Goal: Task Accomplishment & Management: Use online tool/utility

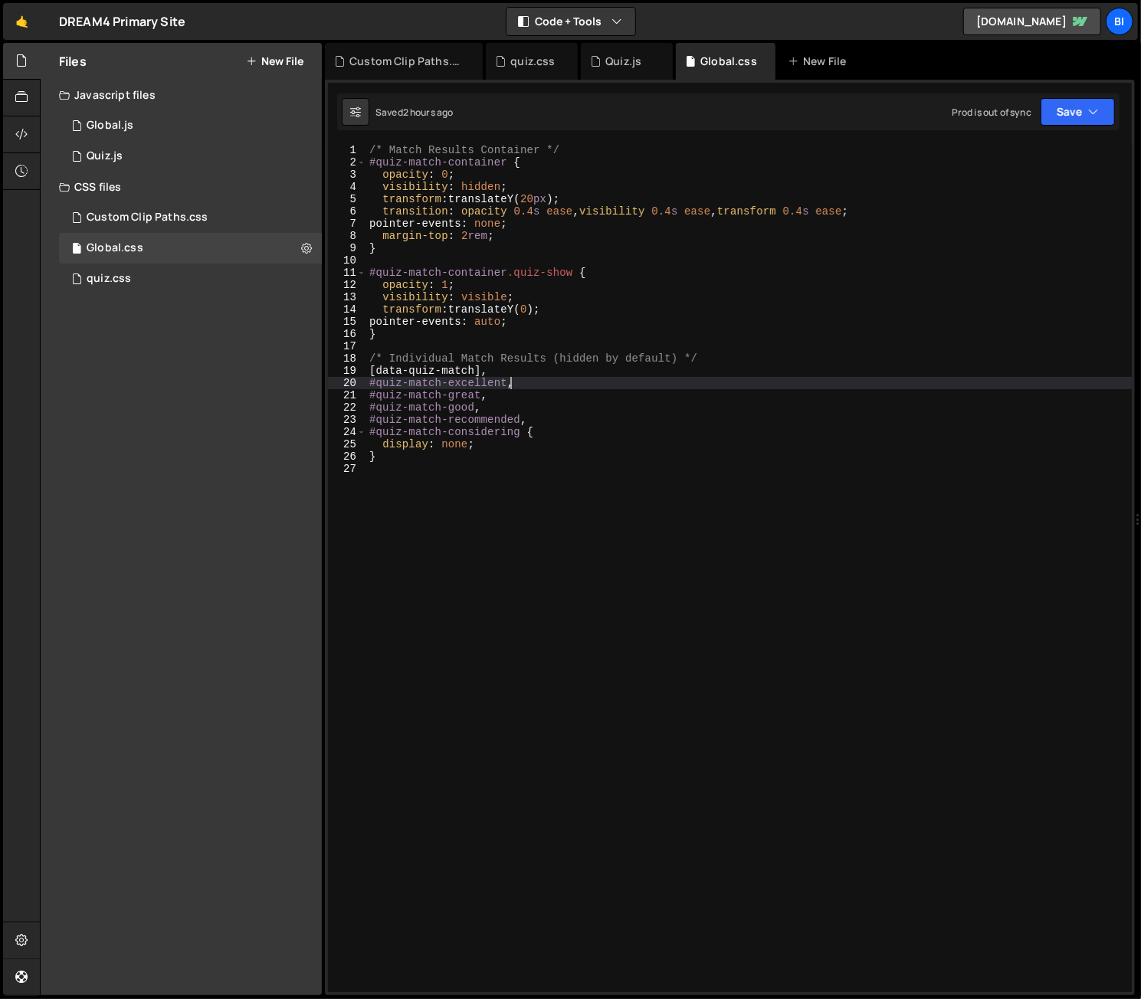
click at [554, 388] on div "/* Match Results Container */ #quiz-match-container { opacity : 0 ; visibility …" at bounding box center [748, 580] width 765 height 873
type textarea "#quiz-match-excellent,"
click at [611, 65] on div "Quiz.js" at bounding box center [623, 61] width 36 height 15
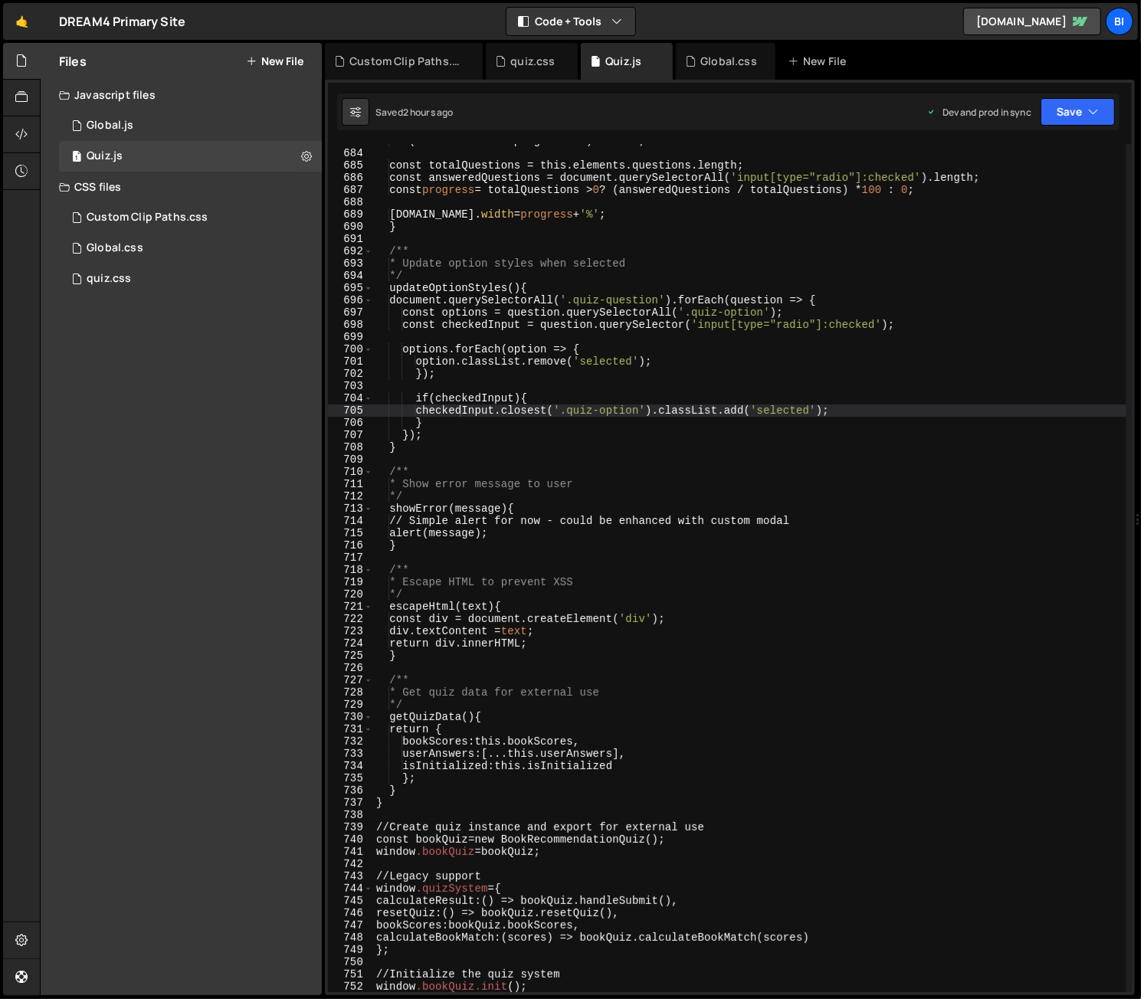
click at [679, 290] on div "if (!this.elements.progressBar) return ; const totalQuestions = this.elements.q…" at bounding box center [749, 571] width 752 height 873
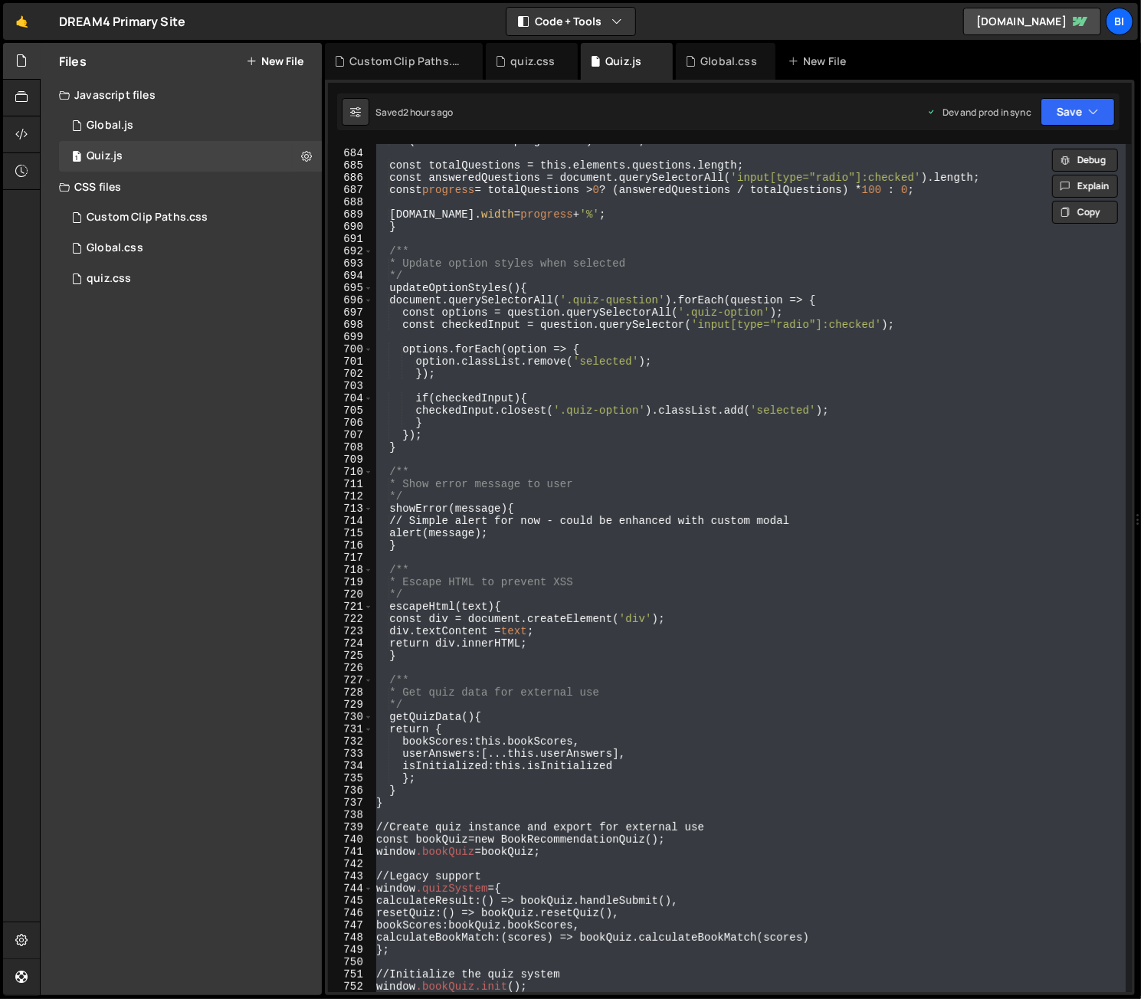
paste textarea
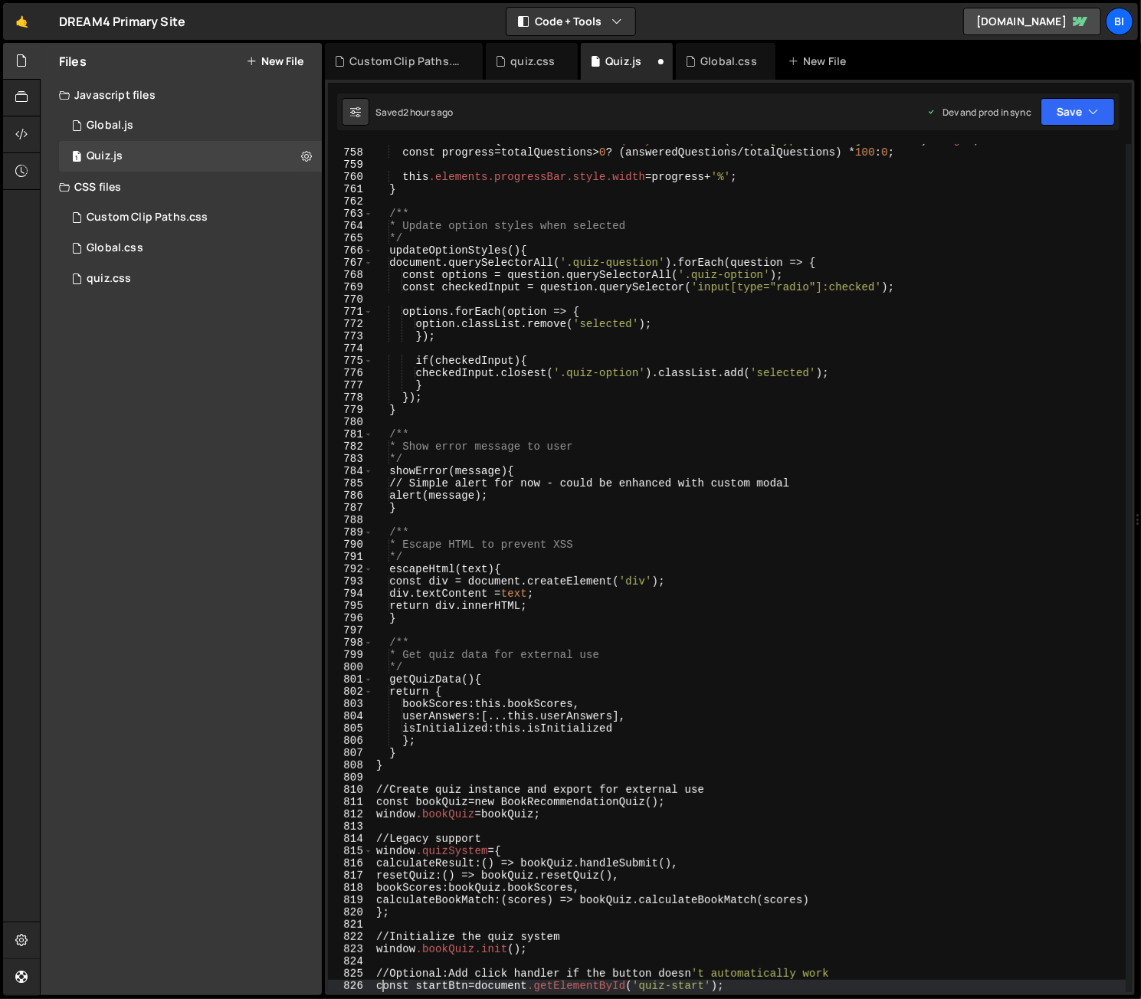
scroll to position [9276, 0]
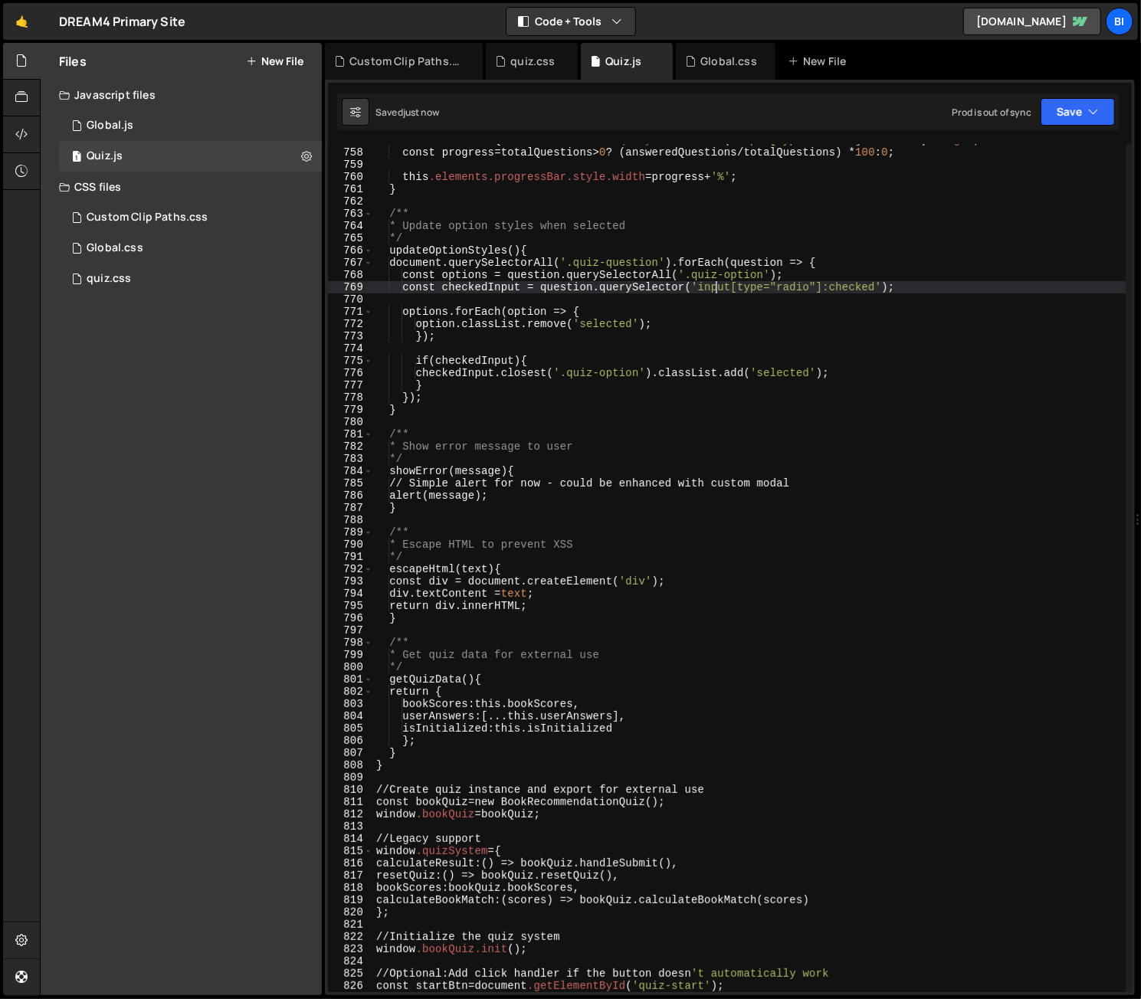
click at [715, 289] on div "const answeredQuestions = document .querySelectorAll ( ' input[type="radio"]:ch…" at bounding box center [749, 570] width 752 height 873
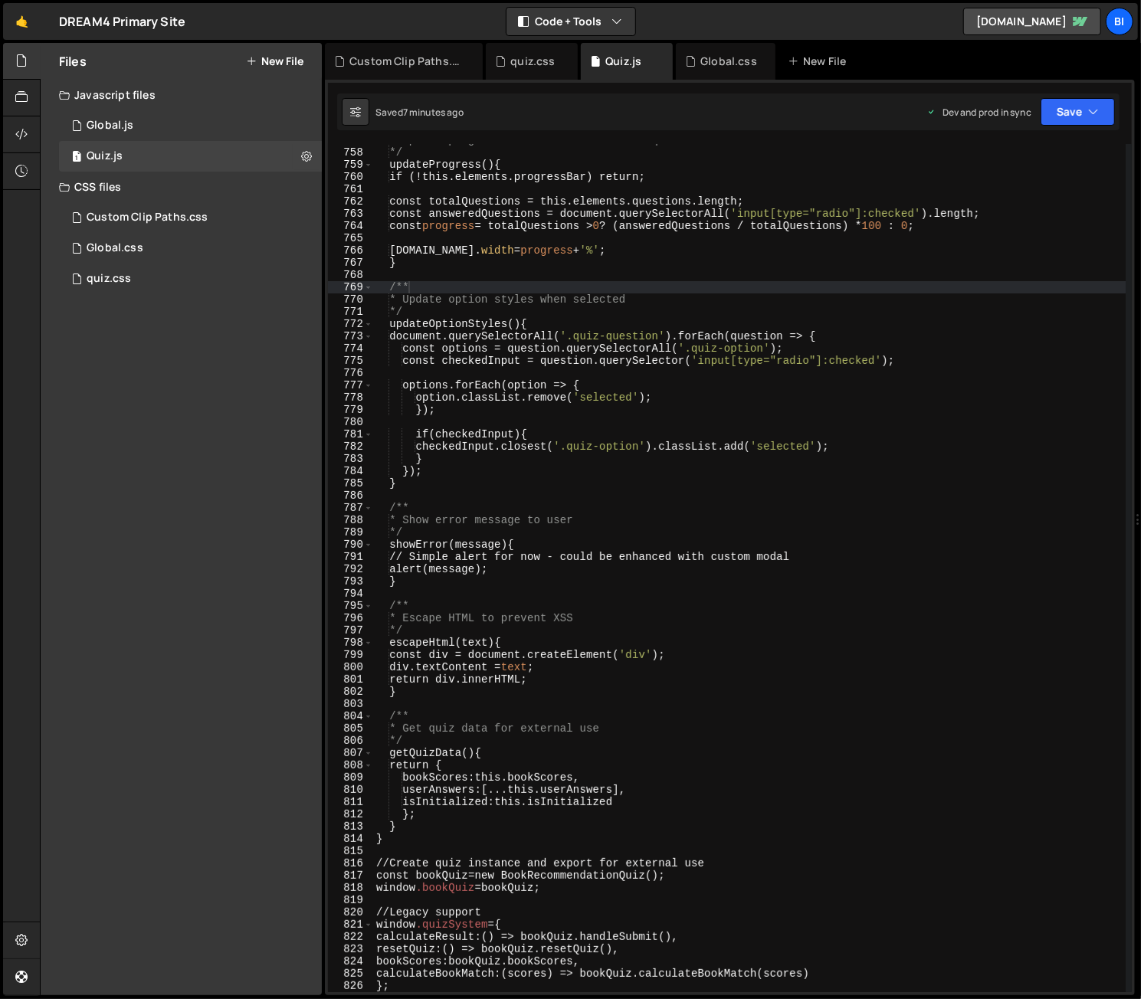
click at [712, 437] on div "* Update progress bar based on answered questions */ updateProgress () { if (!t…" at bounding box center [749, 570] width 752 height 873
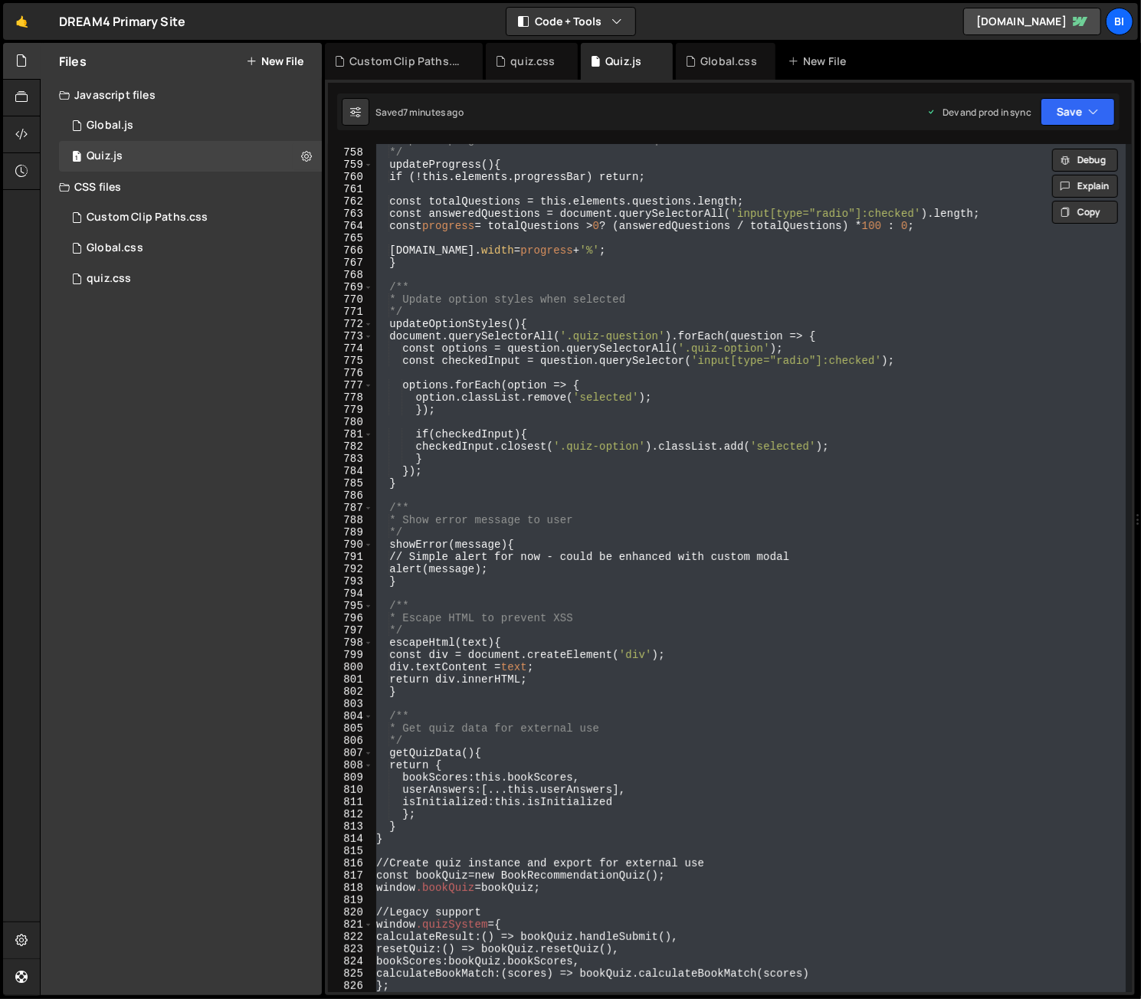
paste textarea
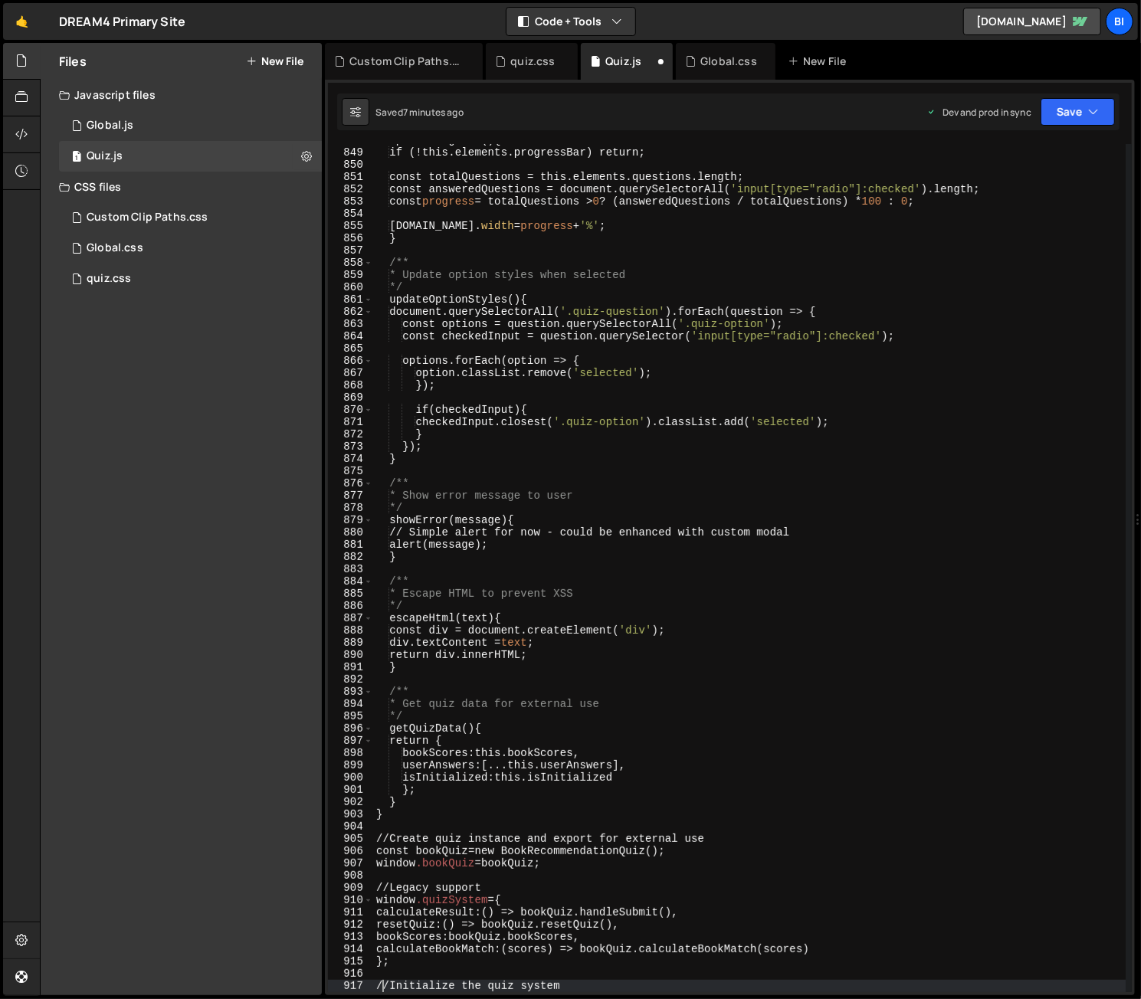
scroll to position [10391, 0]
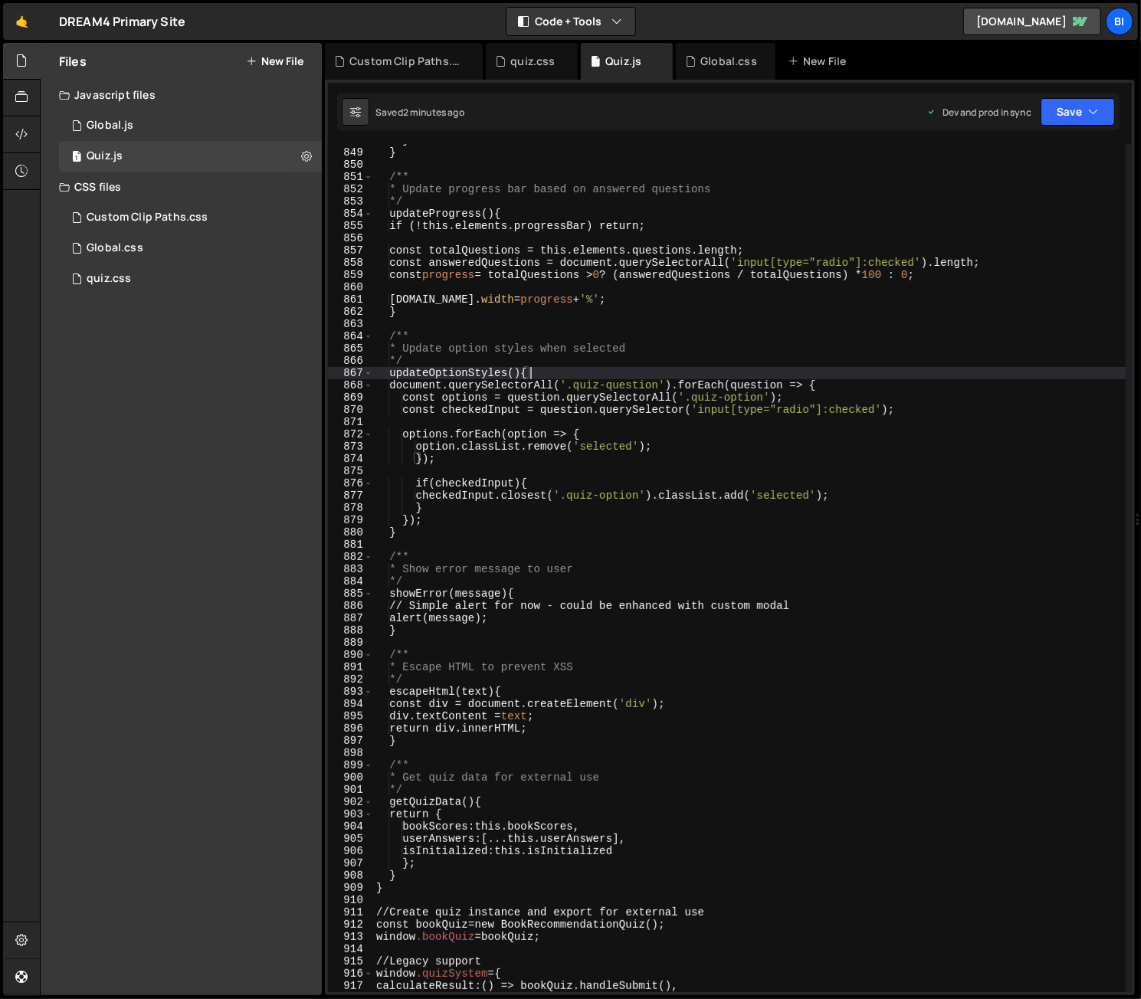
click at [702, 372] on div "} } /** * Update progress bar based on answered questions */ updateProgress () …" at bounding box center [749, 570] width 752 height 873
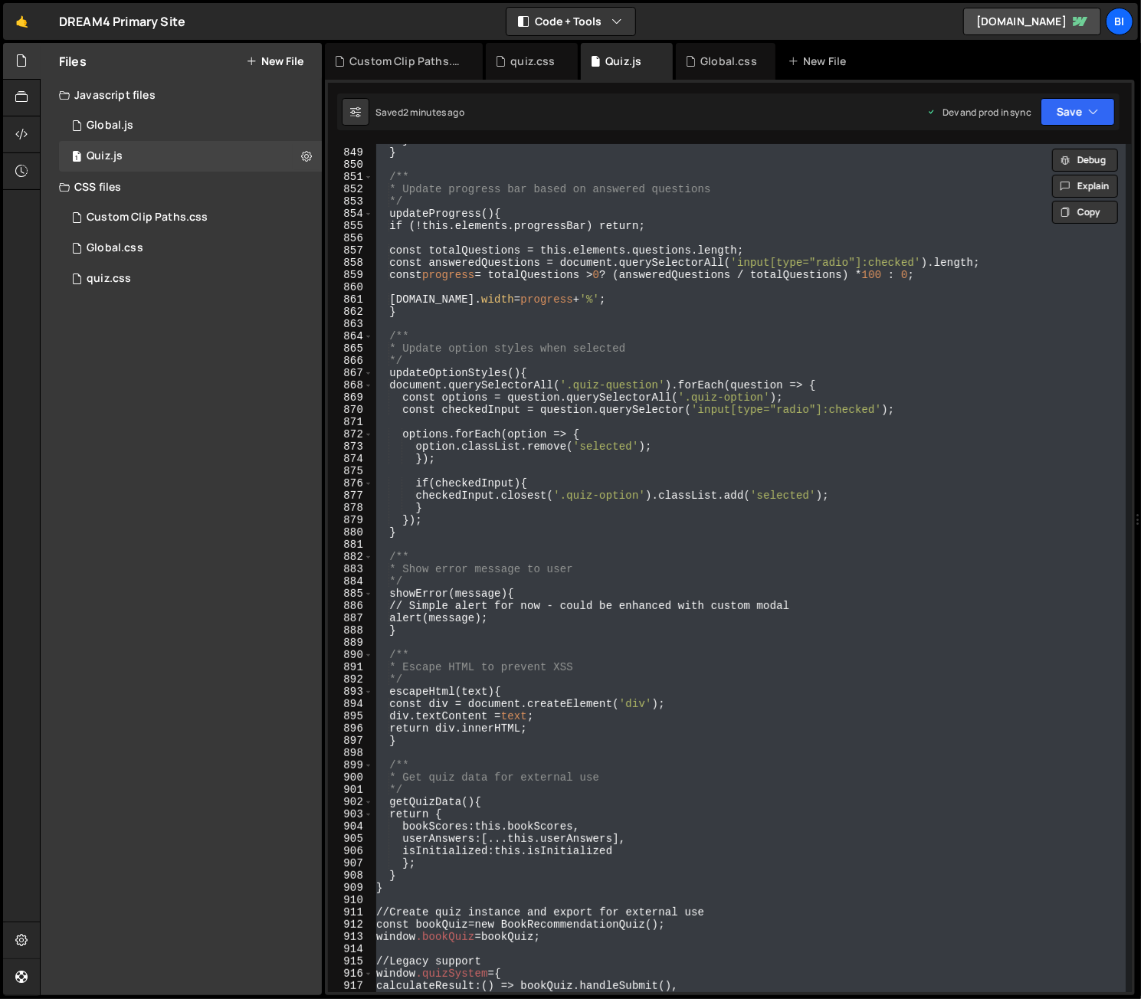
paste textarea
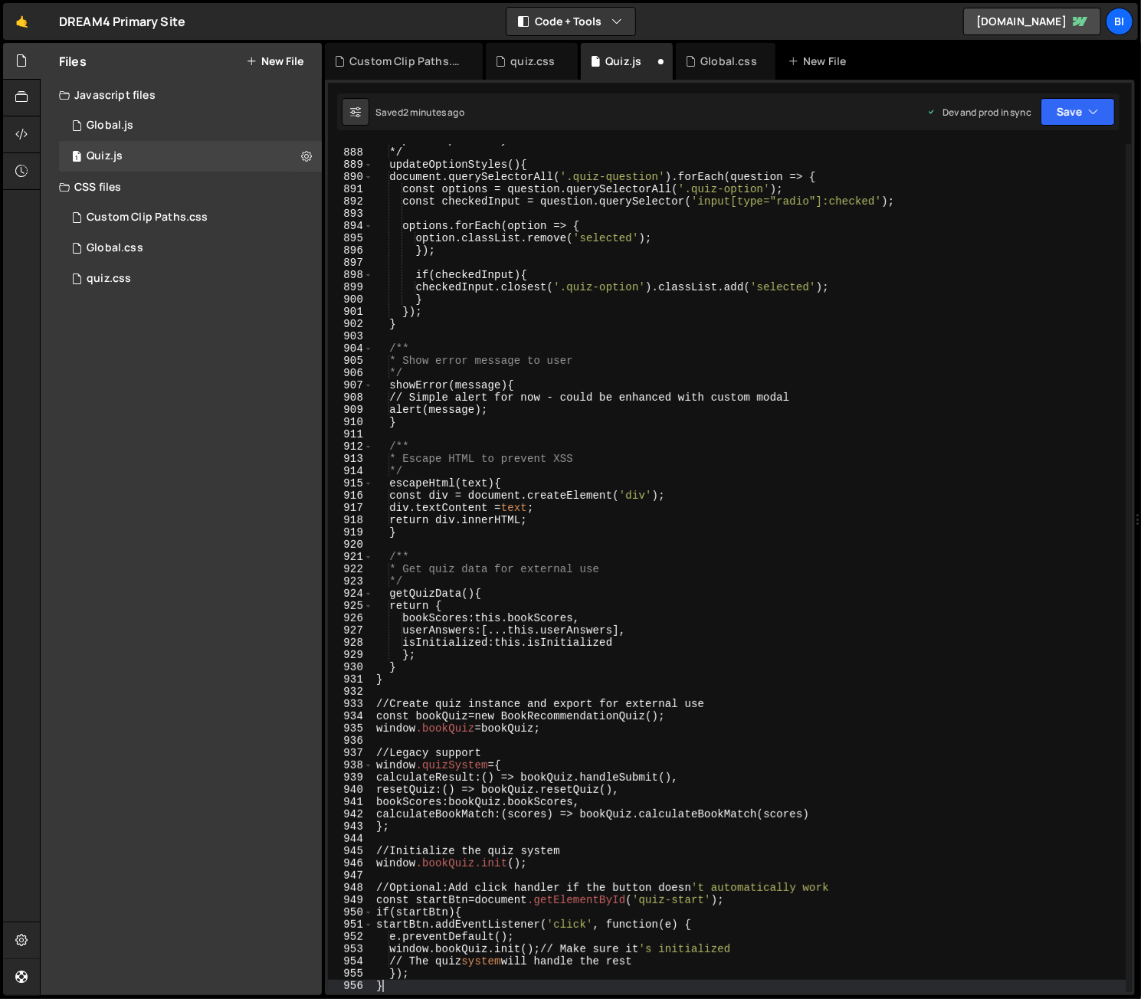
type textarea "// Initialize the quiz system"
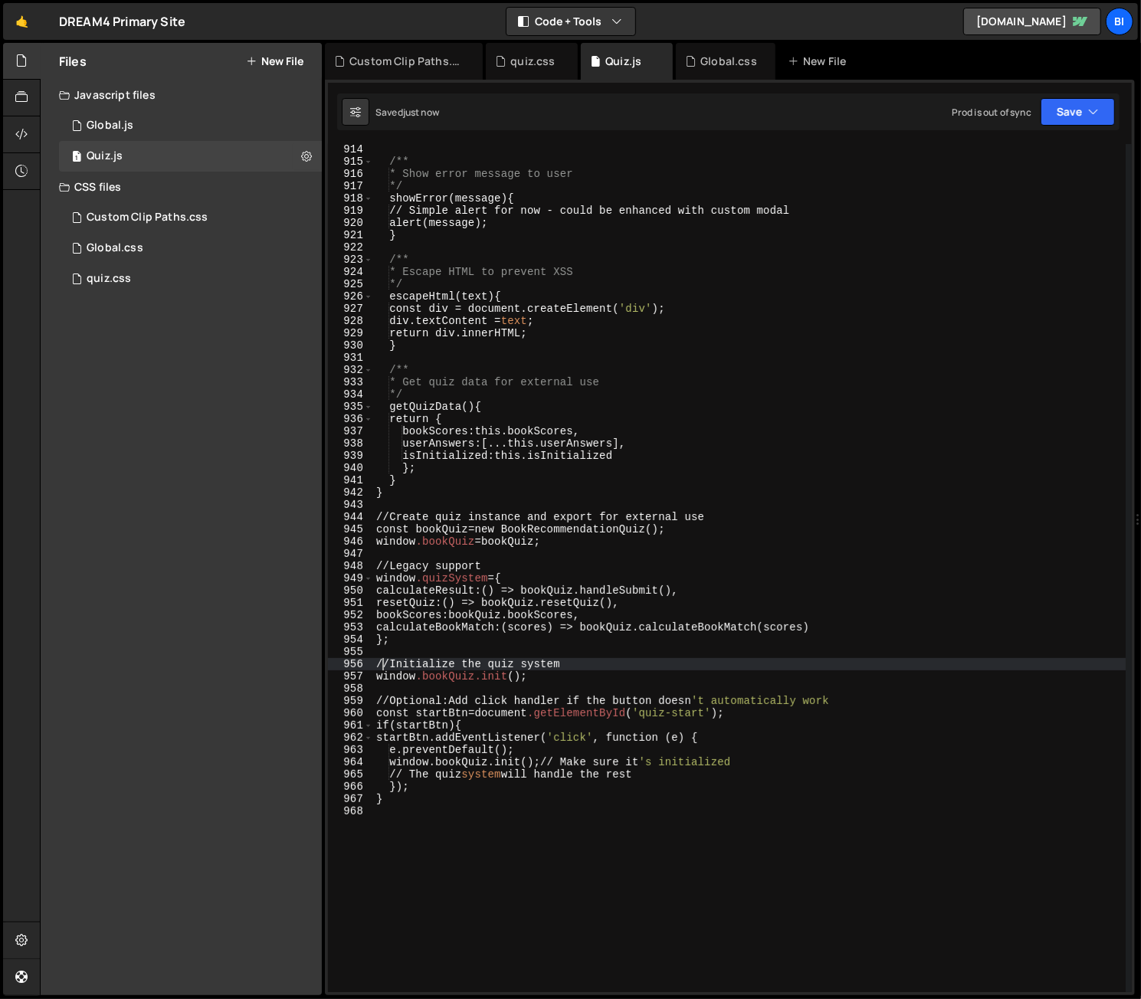
scroll to position [11434, 0]
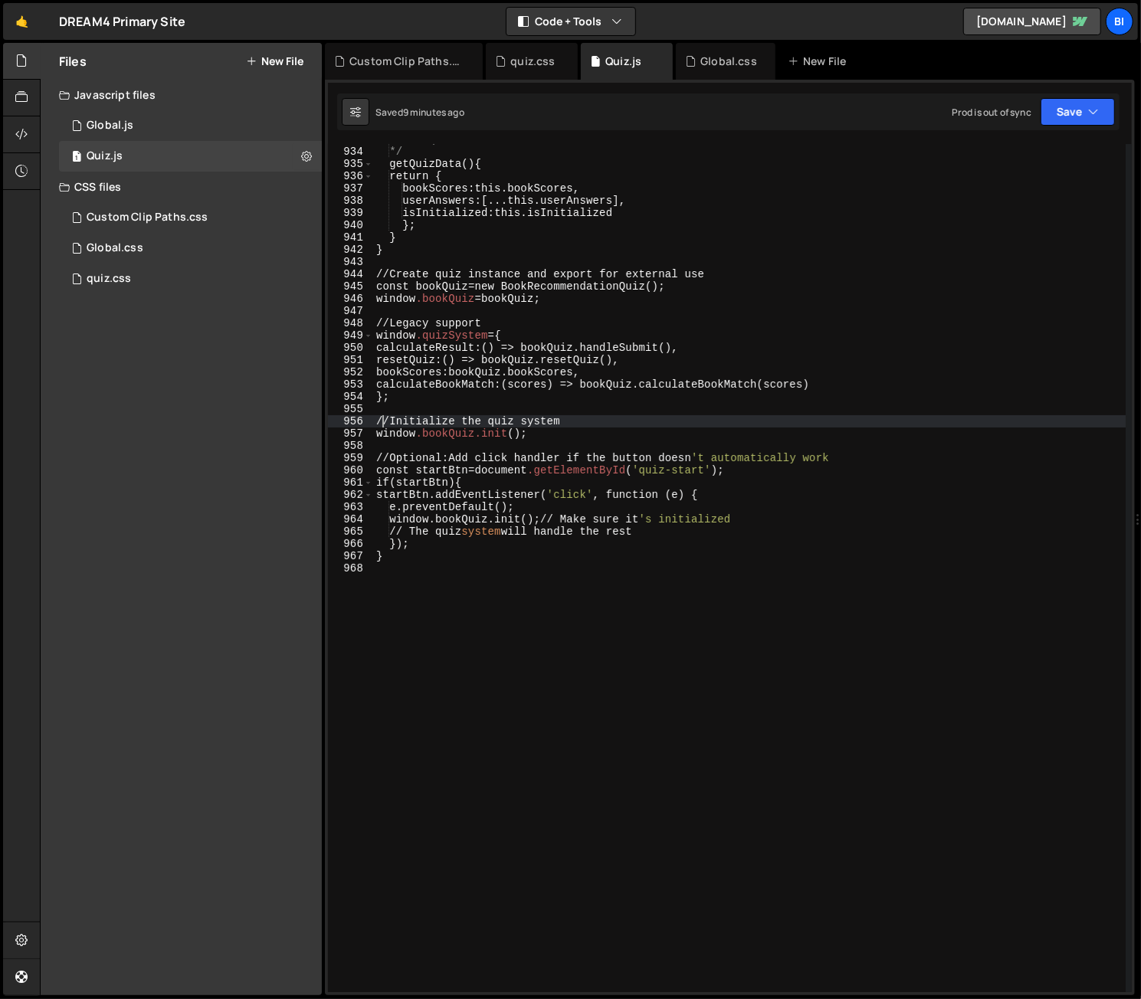
click at [469, 309] on div "* Get quiz data for external use */ getQuizData () { return { bookScores : this…" at bounding box center [749, 569] width 752 height 873
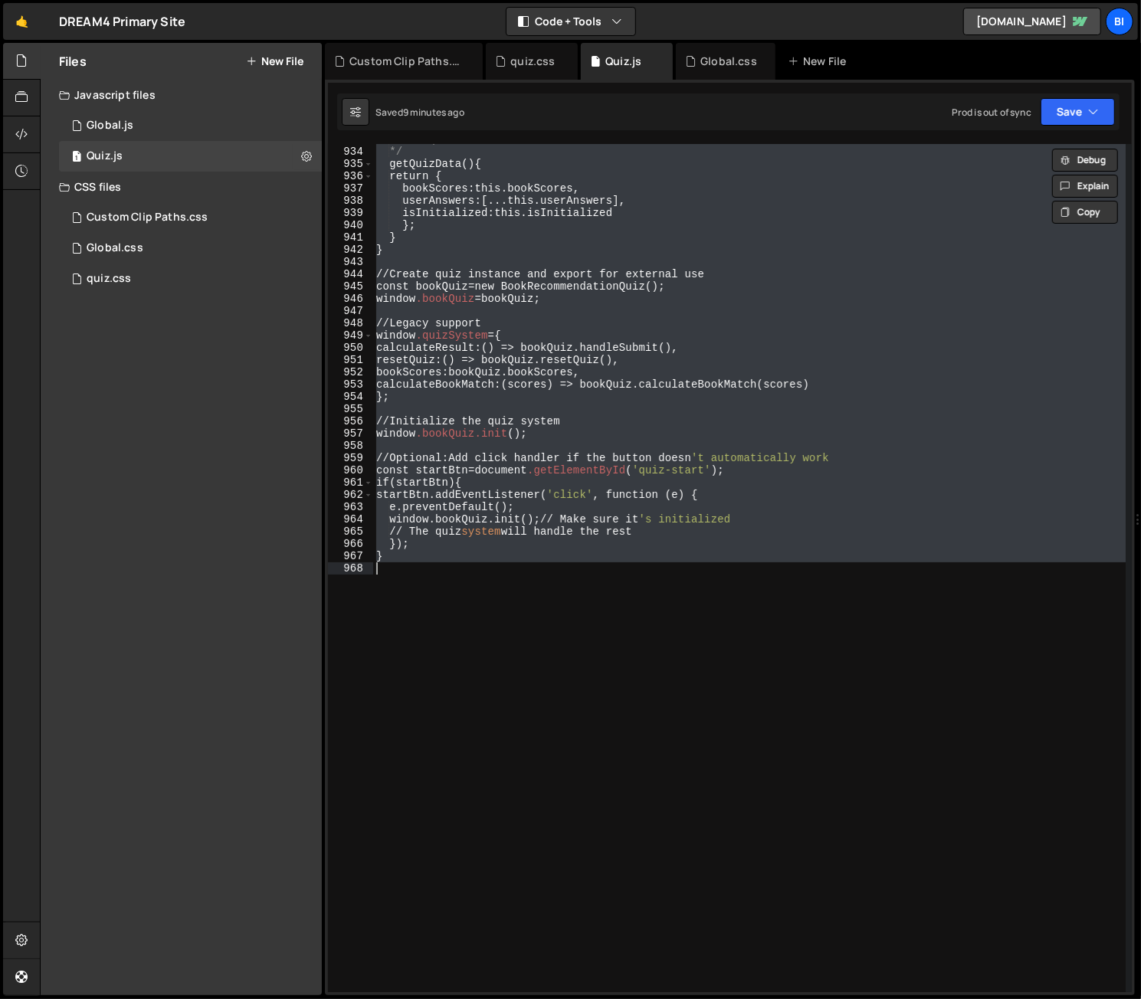
paste textarea
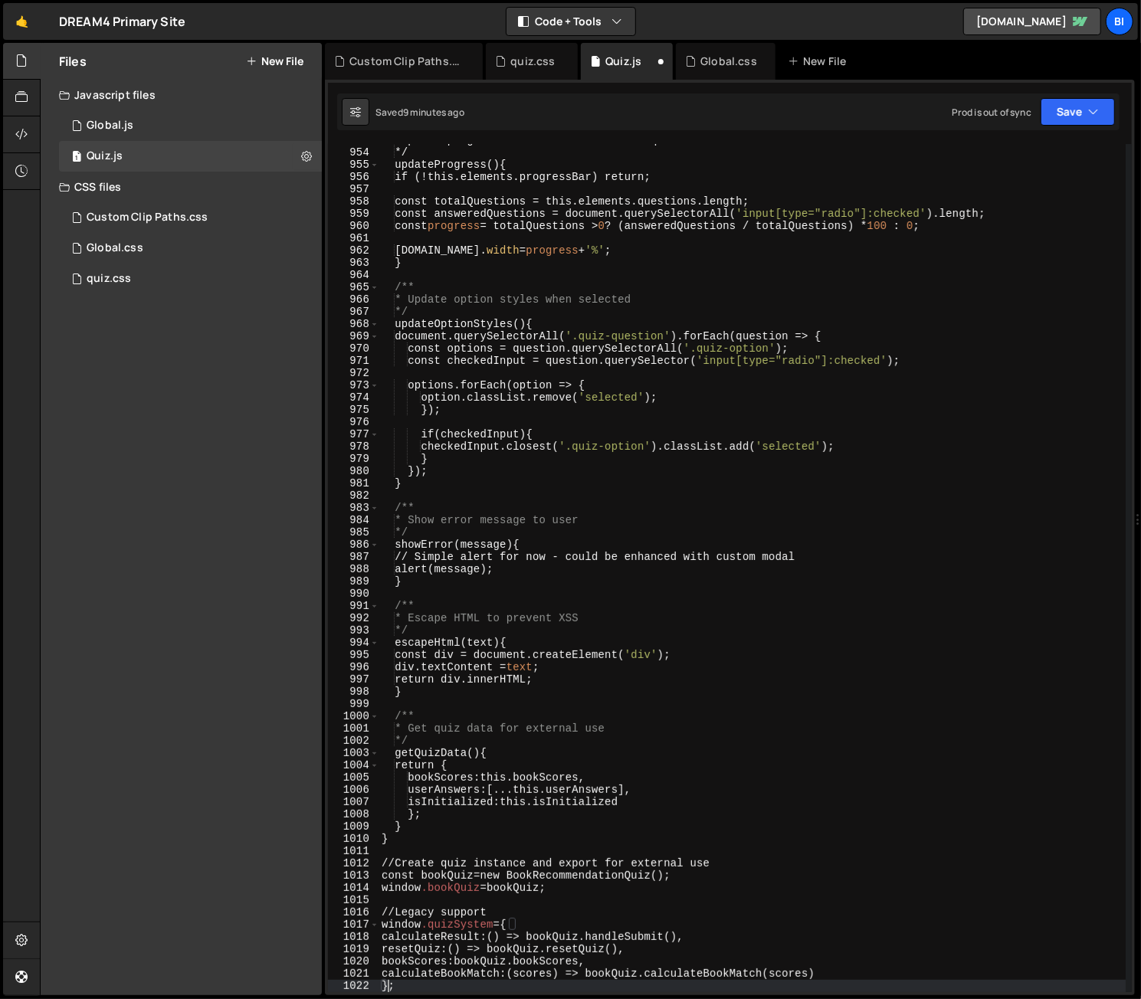
scroll to position [11678, 0]
click at [509, 294] on div "* Update progress bar based on answered questions */ updateProgress () { if (!t…" at bounding box center [751, 570] width 747 height 873
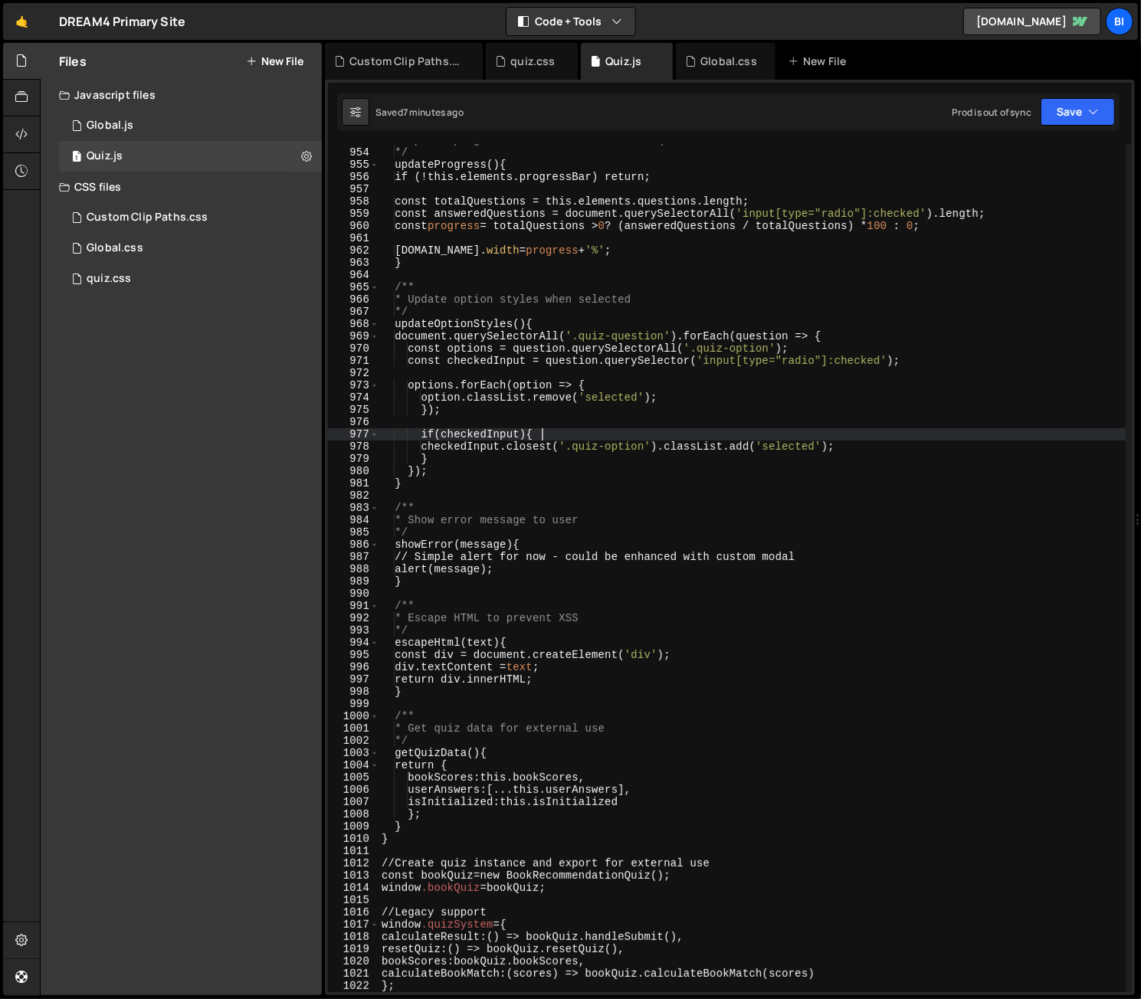
click at [599, 431] on div "* Update progress bar based on answered questions */ updateProgress () { if (!t…" at bounding box center [751, 570] width 747 height 873
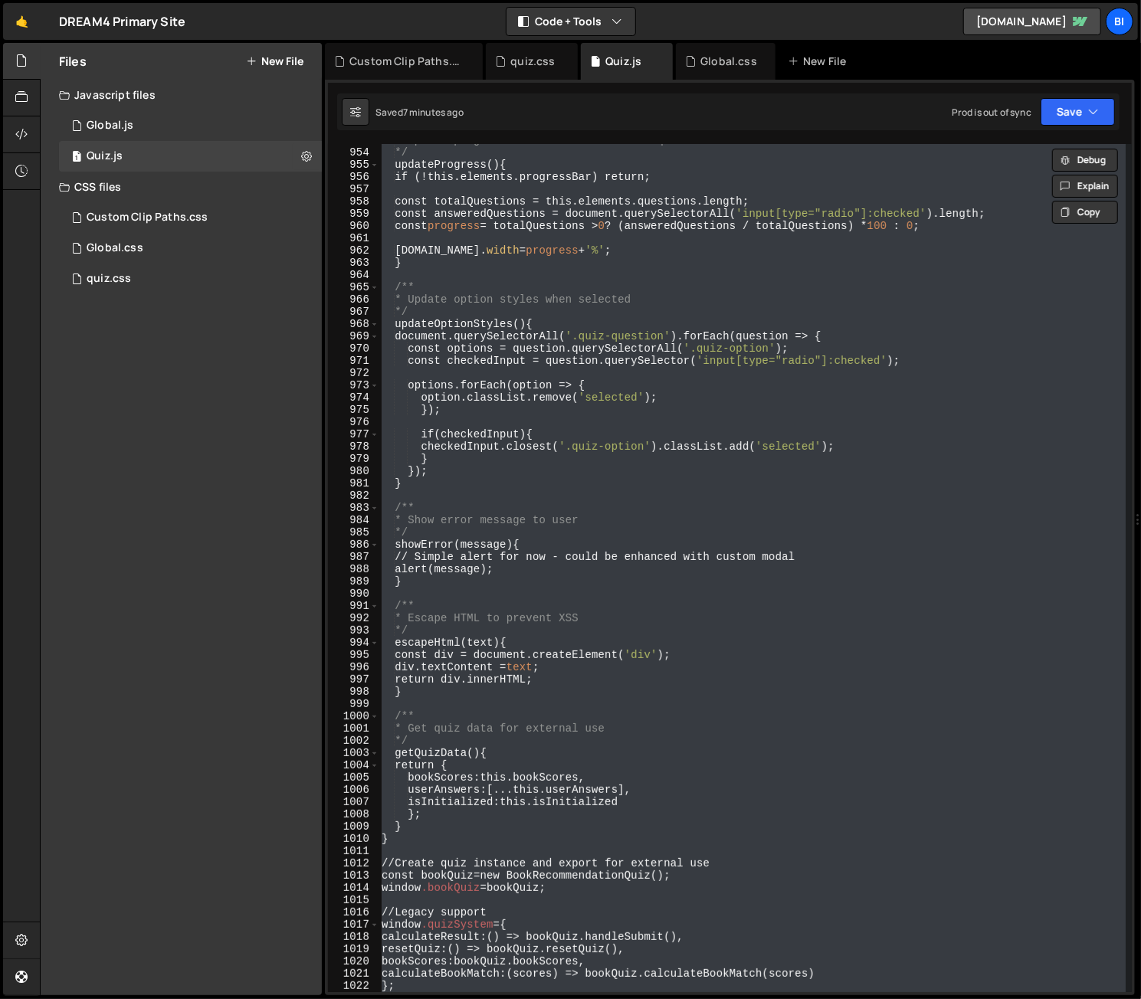
paste textarea
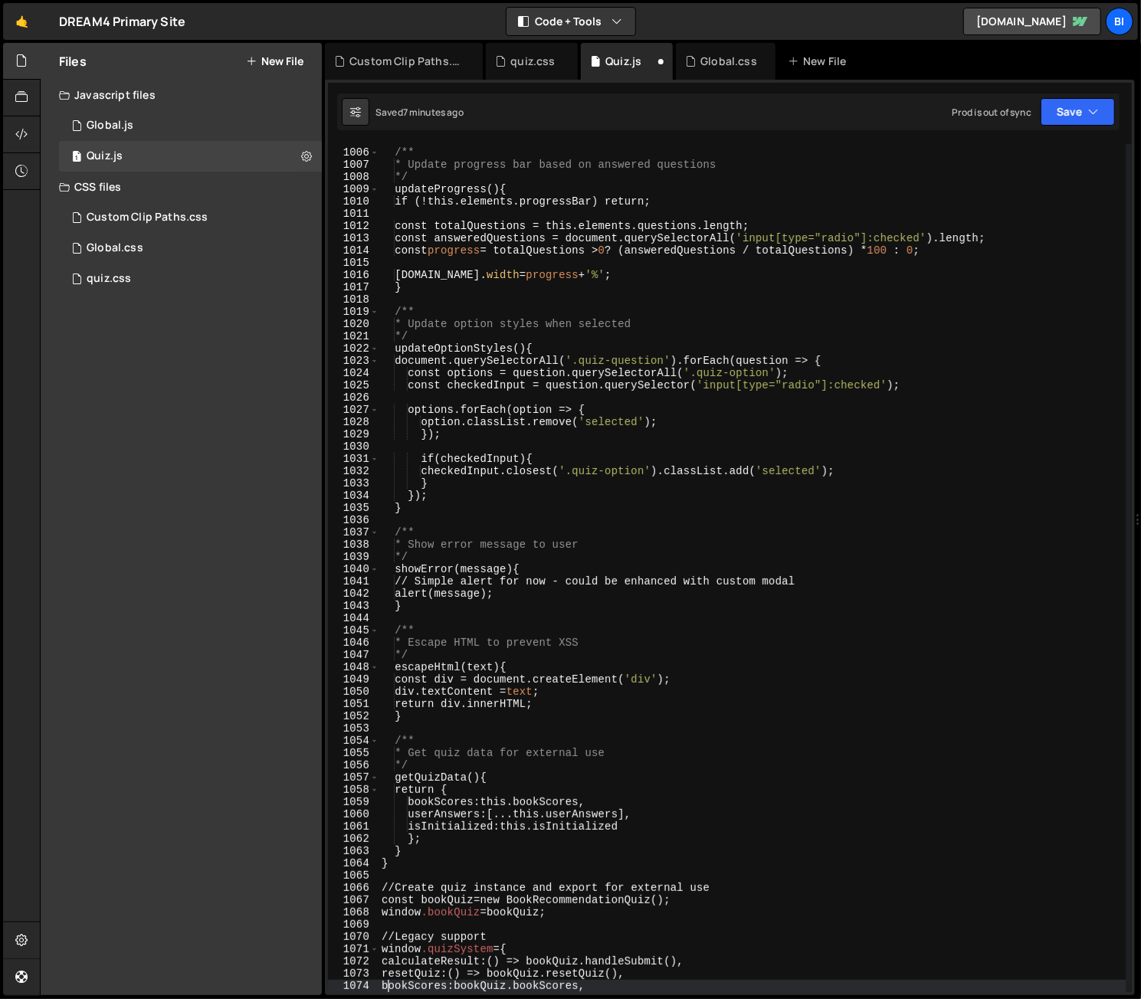
scroll to position [12316, 0]
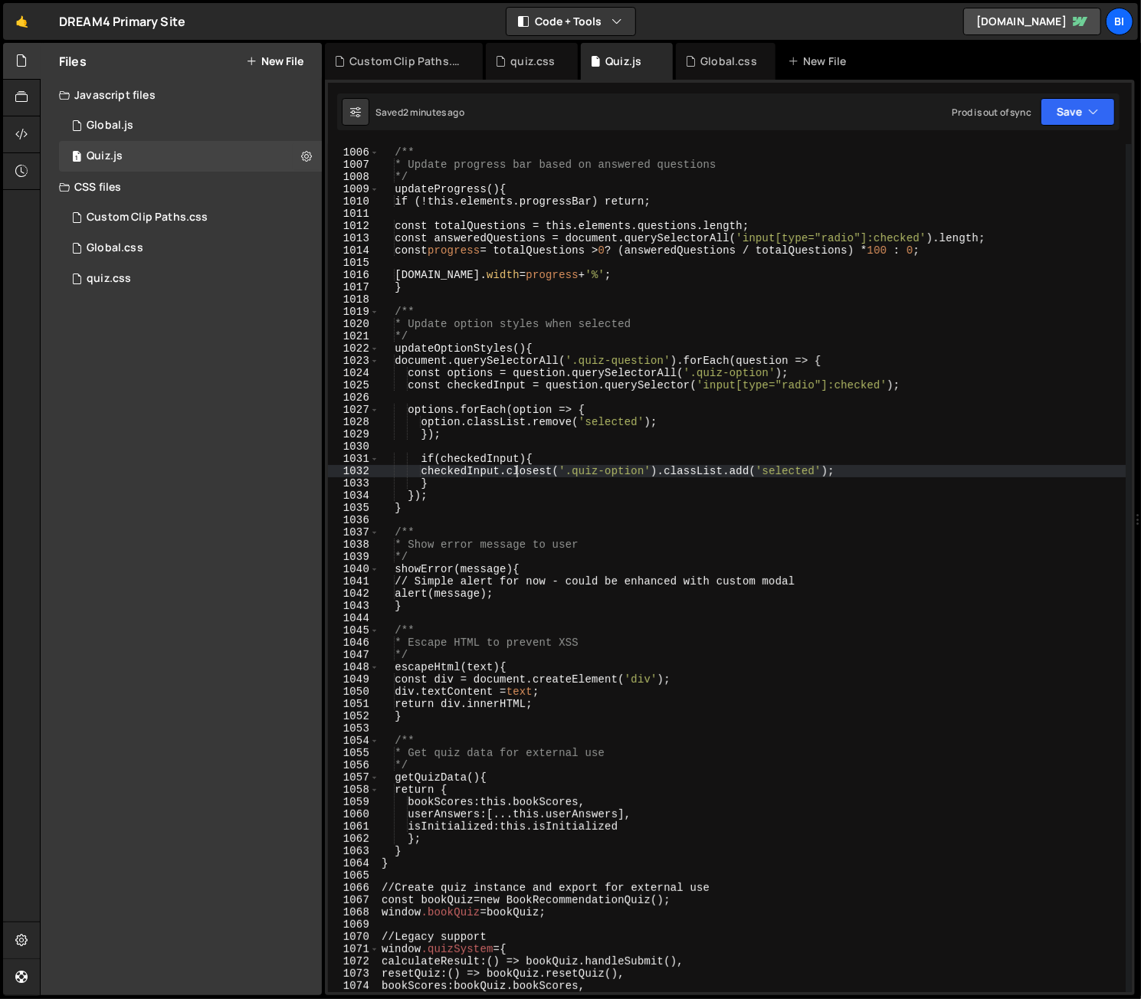
click at [515, 470] on div "/** * Update progress bar based on answered questions */ updateProgress () { if…" at bounding box center [751, 570] width 747 height 873
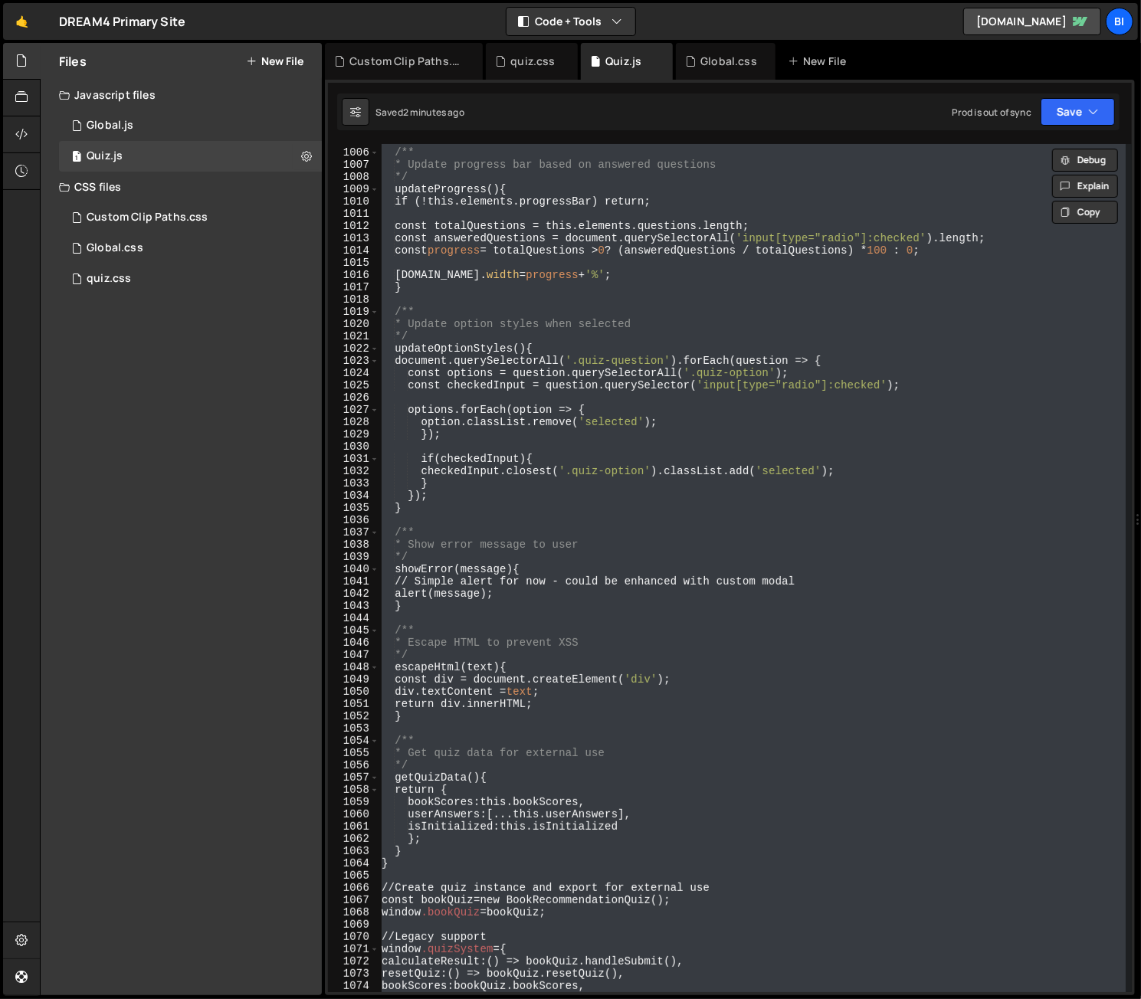
paste textarea
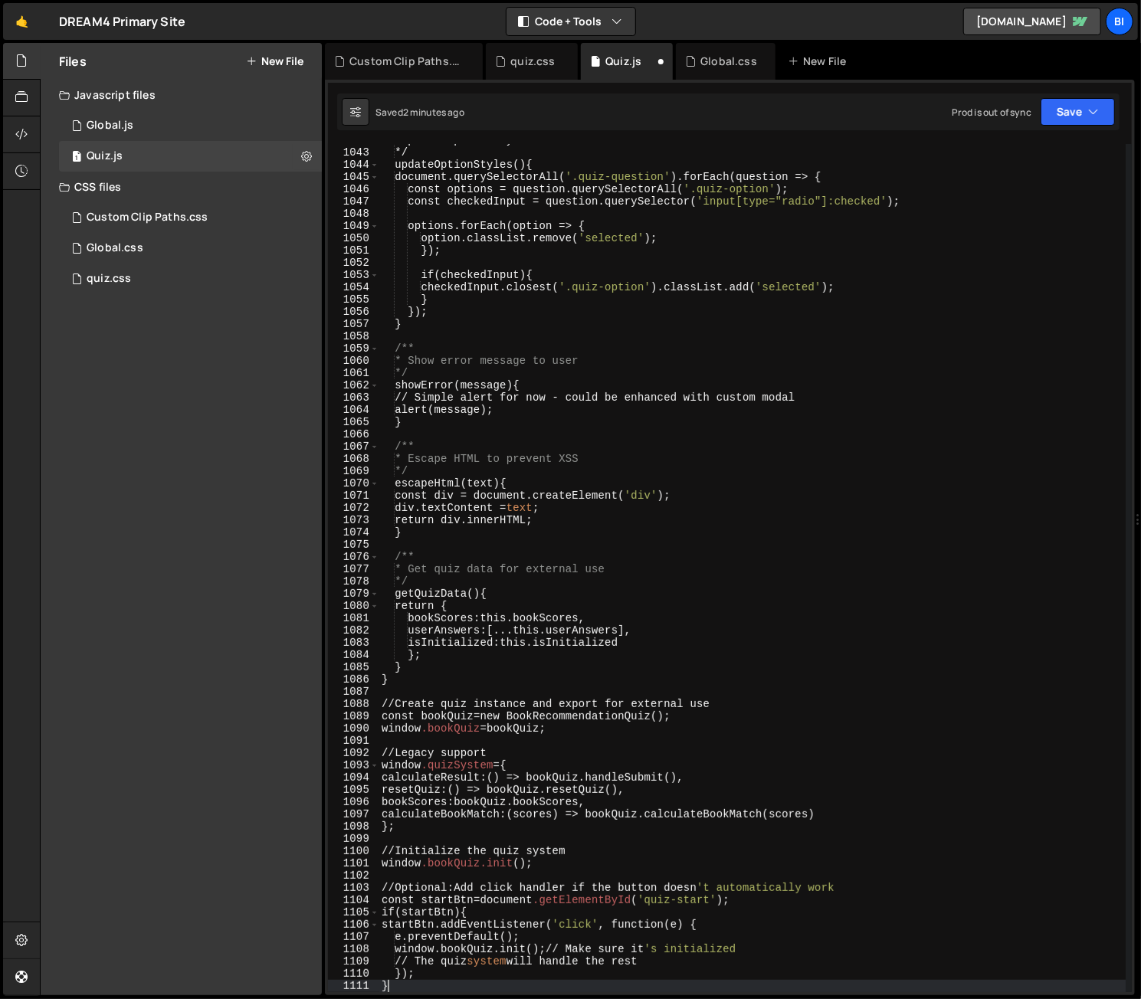
scroll to position [12769, 0]
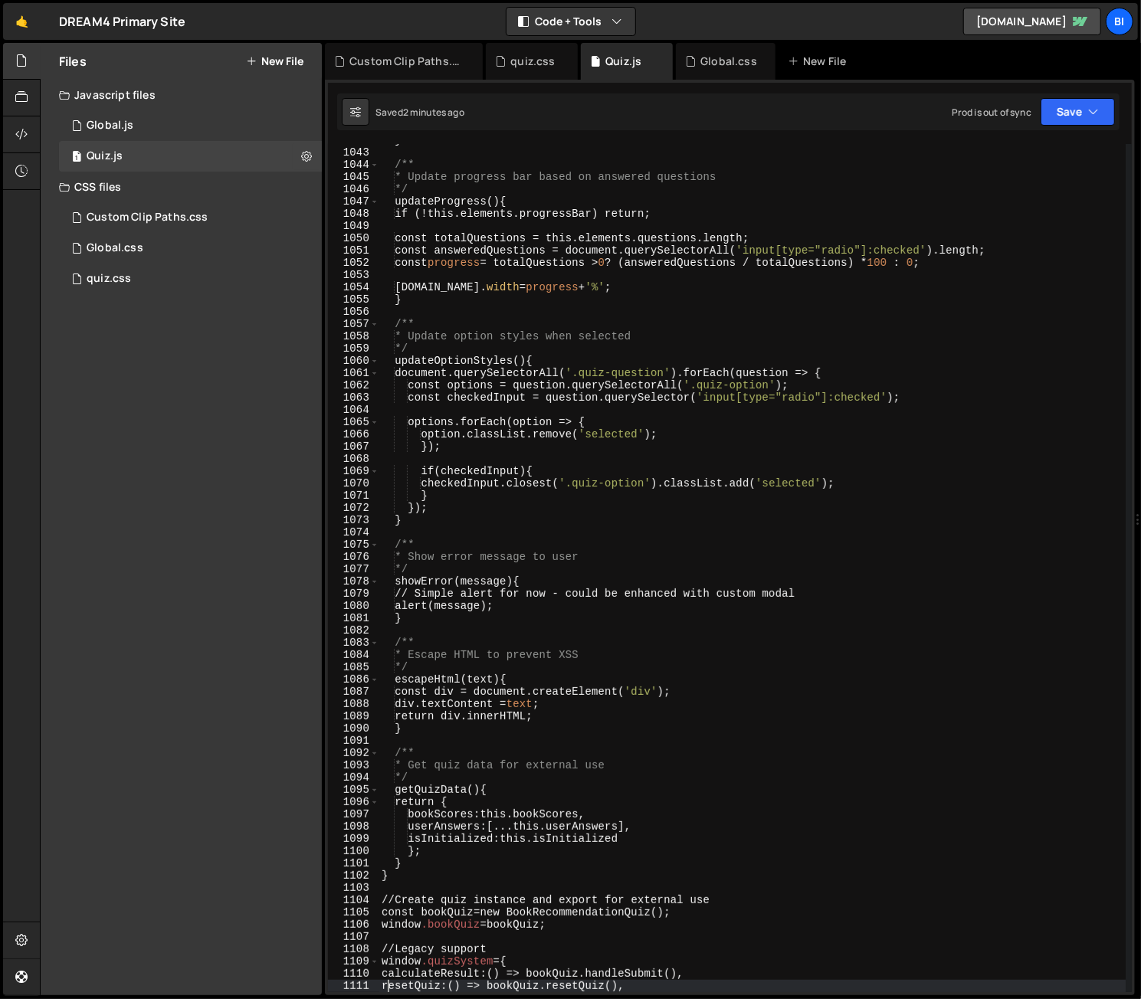
click at [437, 472] on div "} /** * Update progress bar based on answered questions */ updateProgress () { …" at bounding box center [751, 570] width 747 height 873
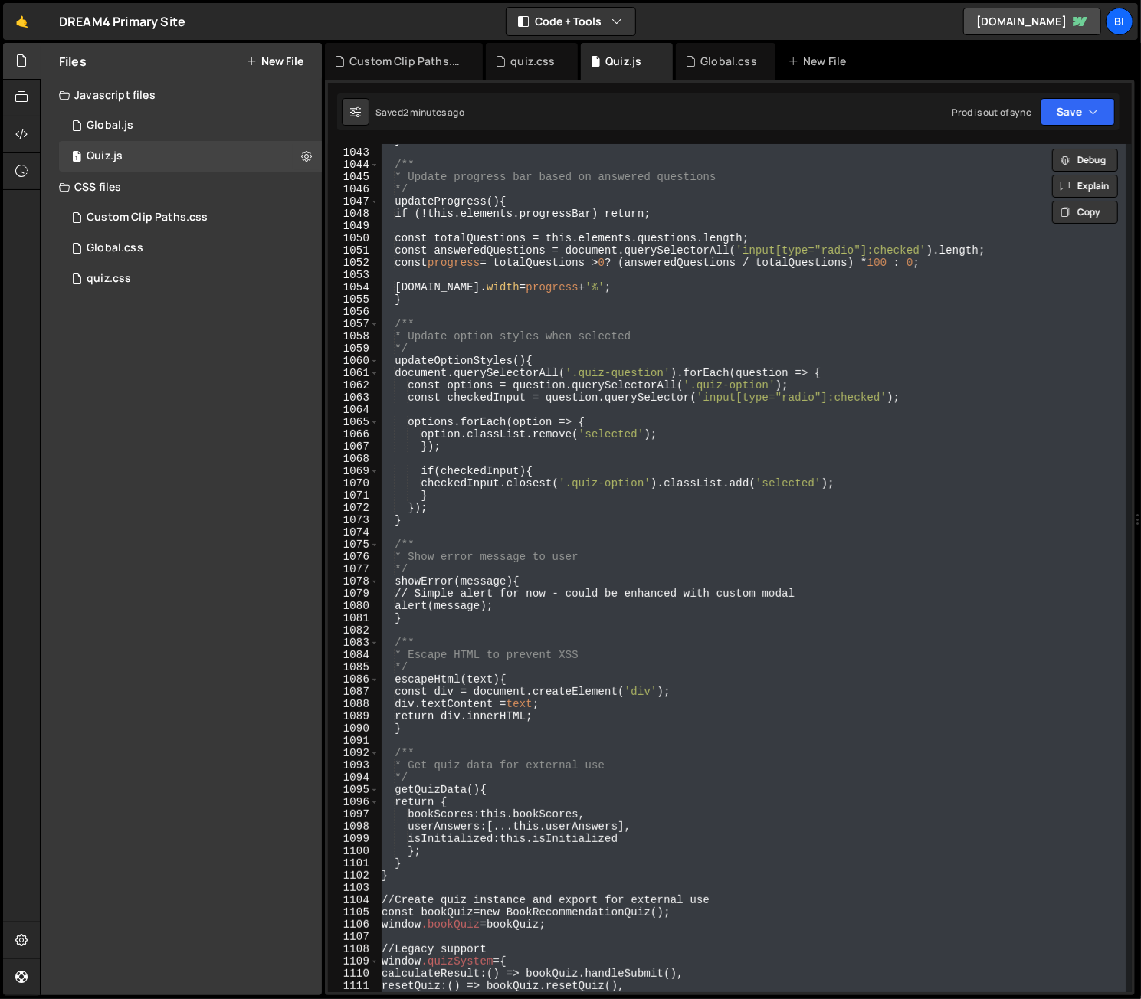
paste textarea
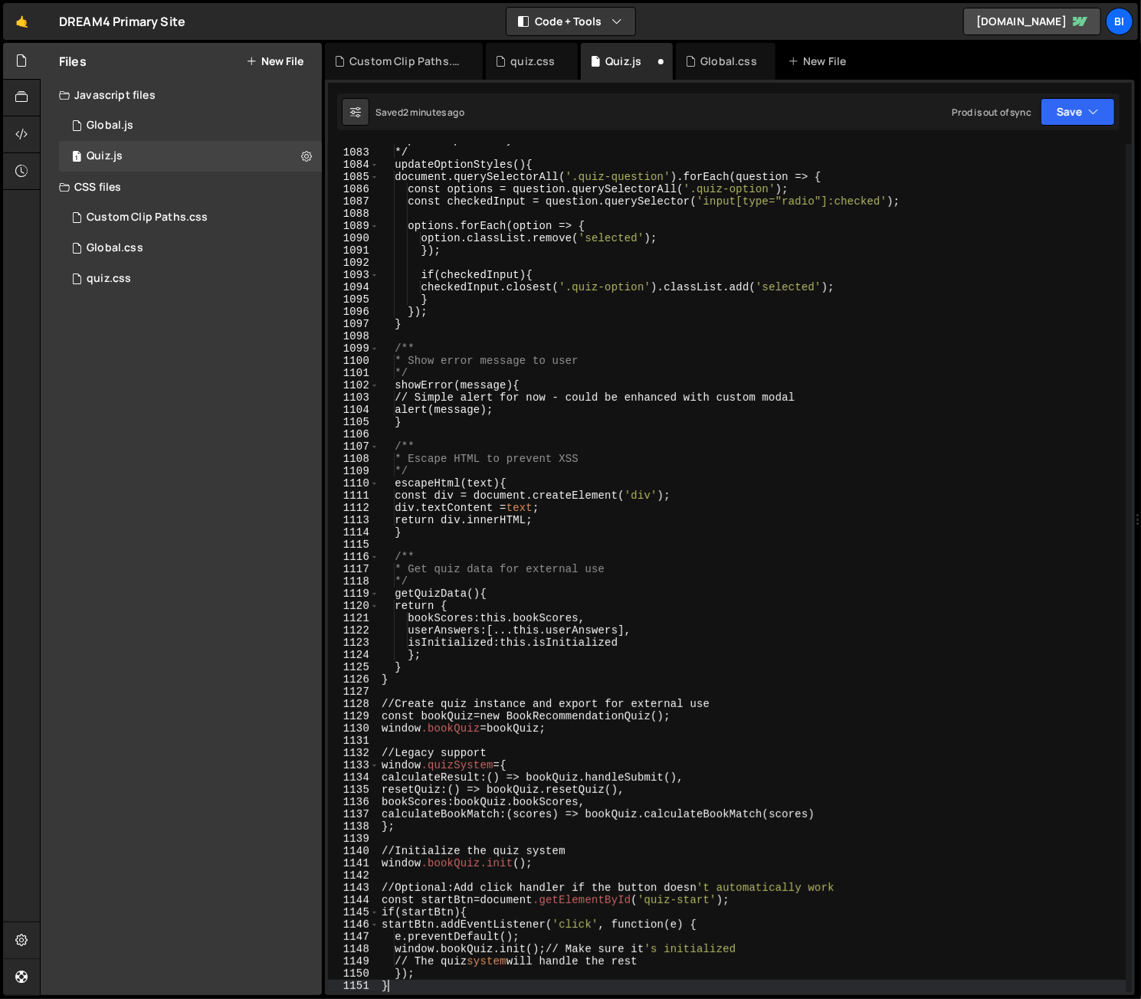
type textarea "window.quizSystem = {"
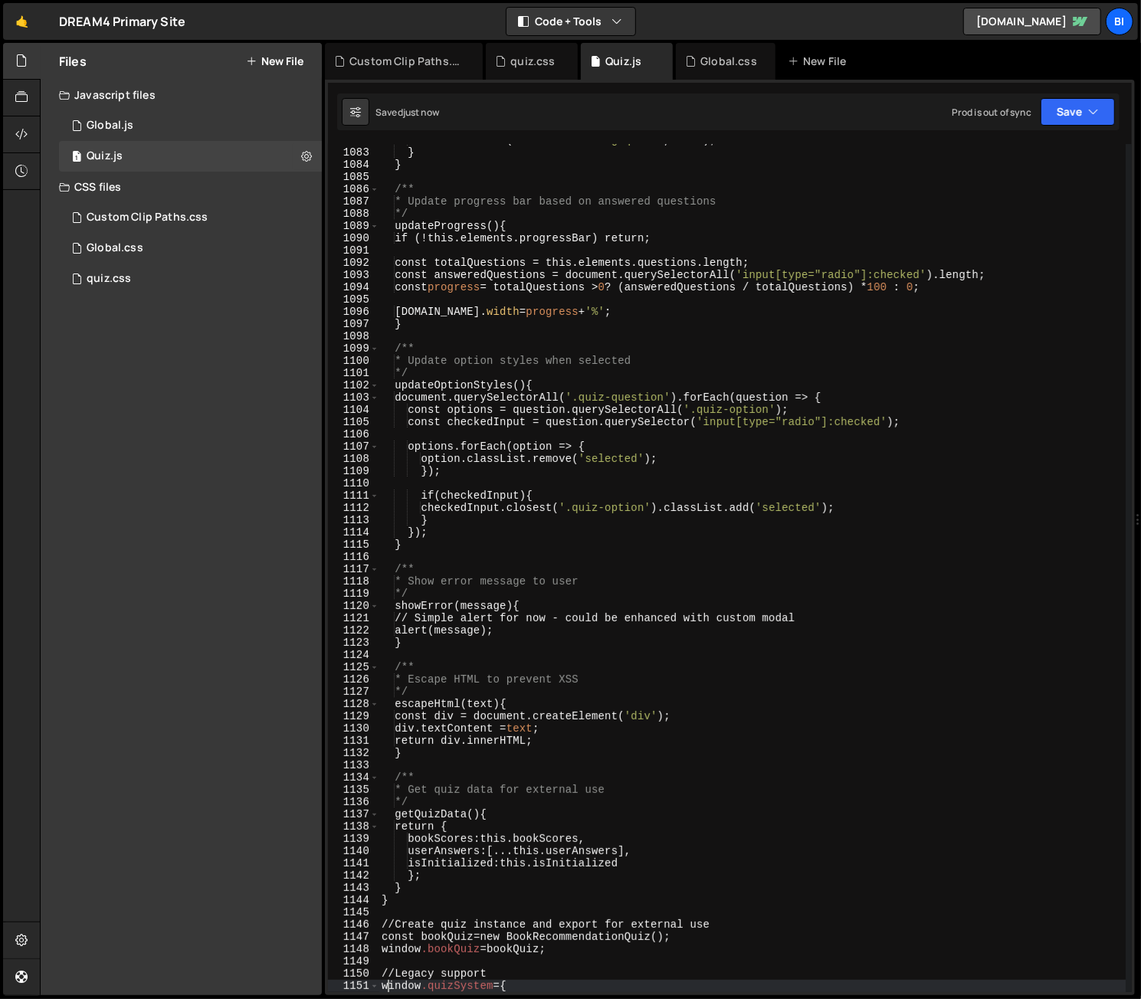
scroll to position [13259, 0]
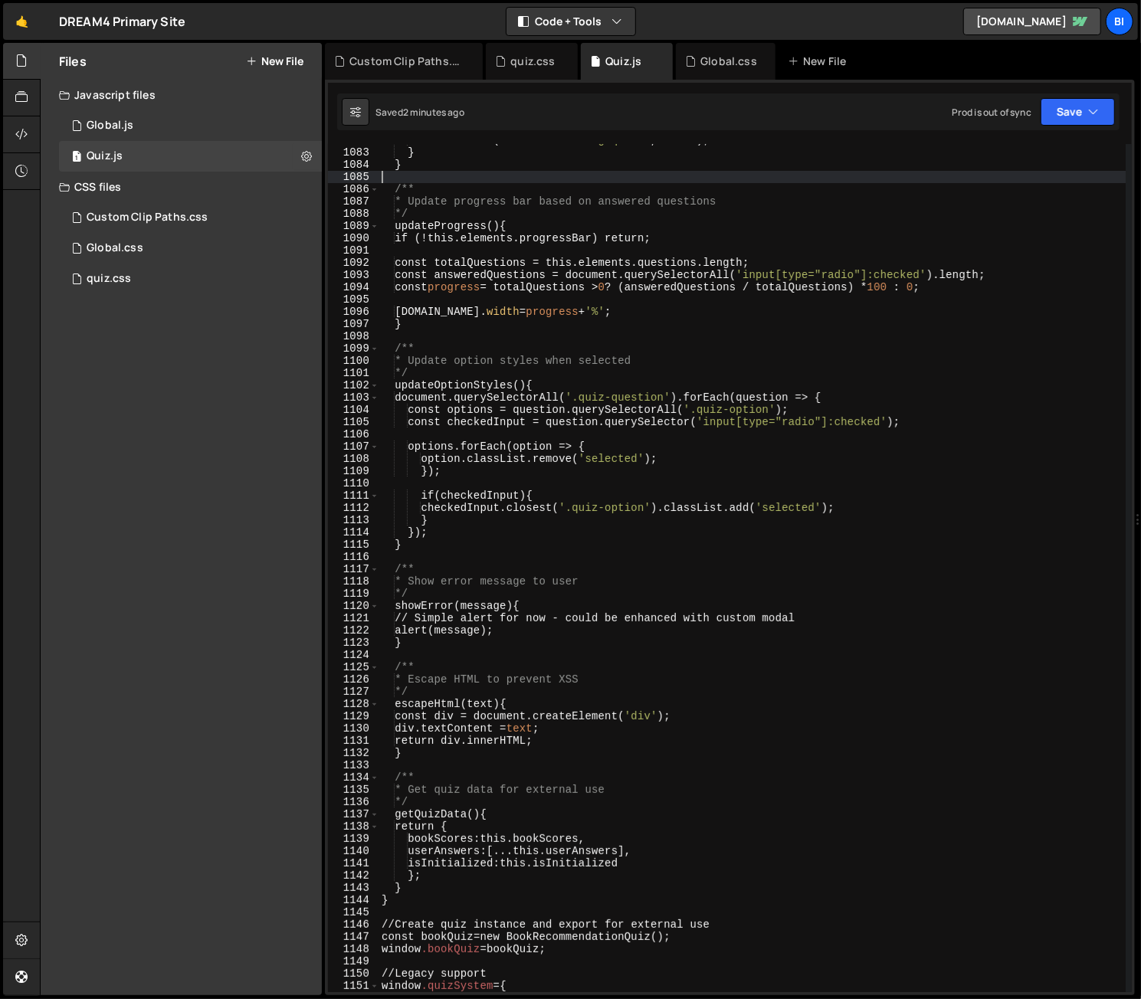
click at [535, 174] on div "console.error( ' Error resetting quiz: ' , error) ; } } /** * Update progress b…" at bounding box center [751, 570] width 747 height 873
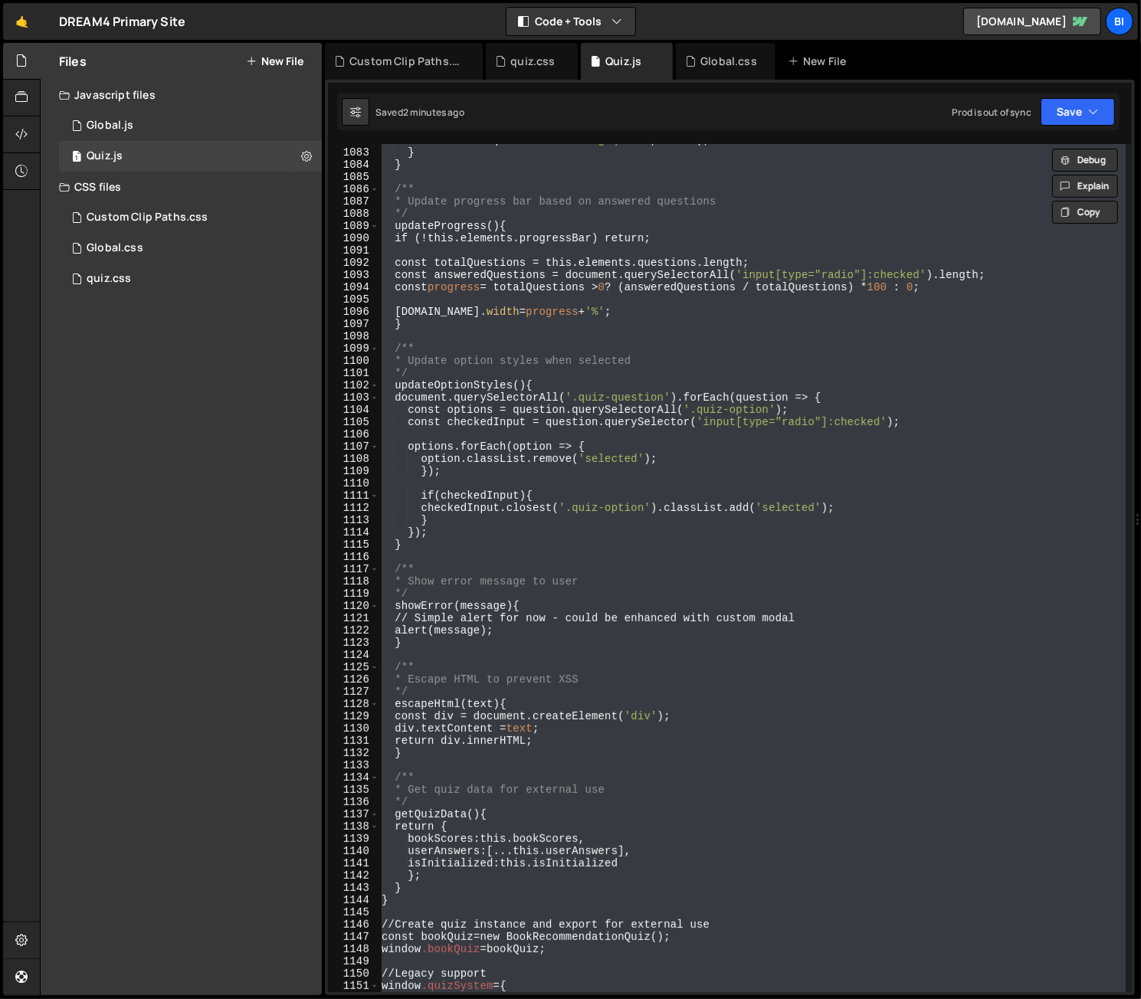
paste textarea
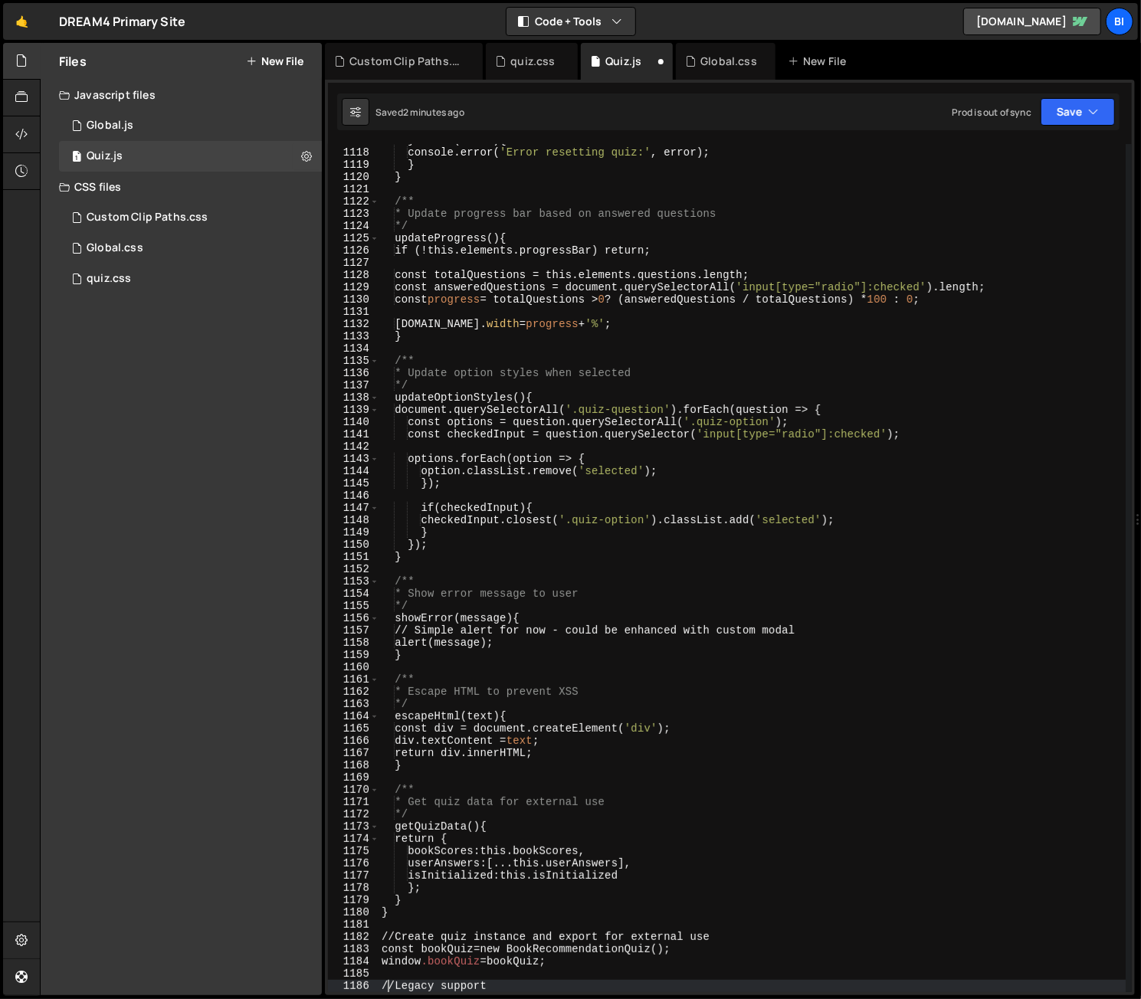
scroll to position [13688, 0]
click at [643, 252] on div "} catch ( error ) { console.error( ' Error resetting quiz: ' , error) ; } } /**…" at bounding box center [751, 570] width 747 height 873
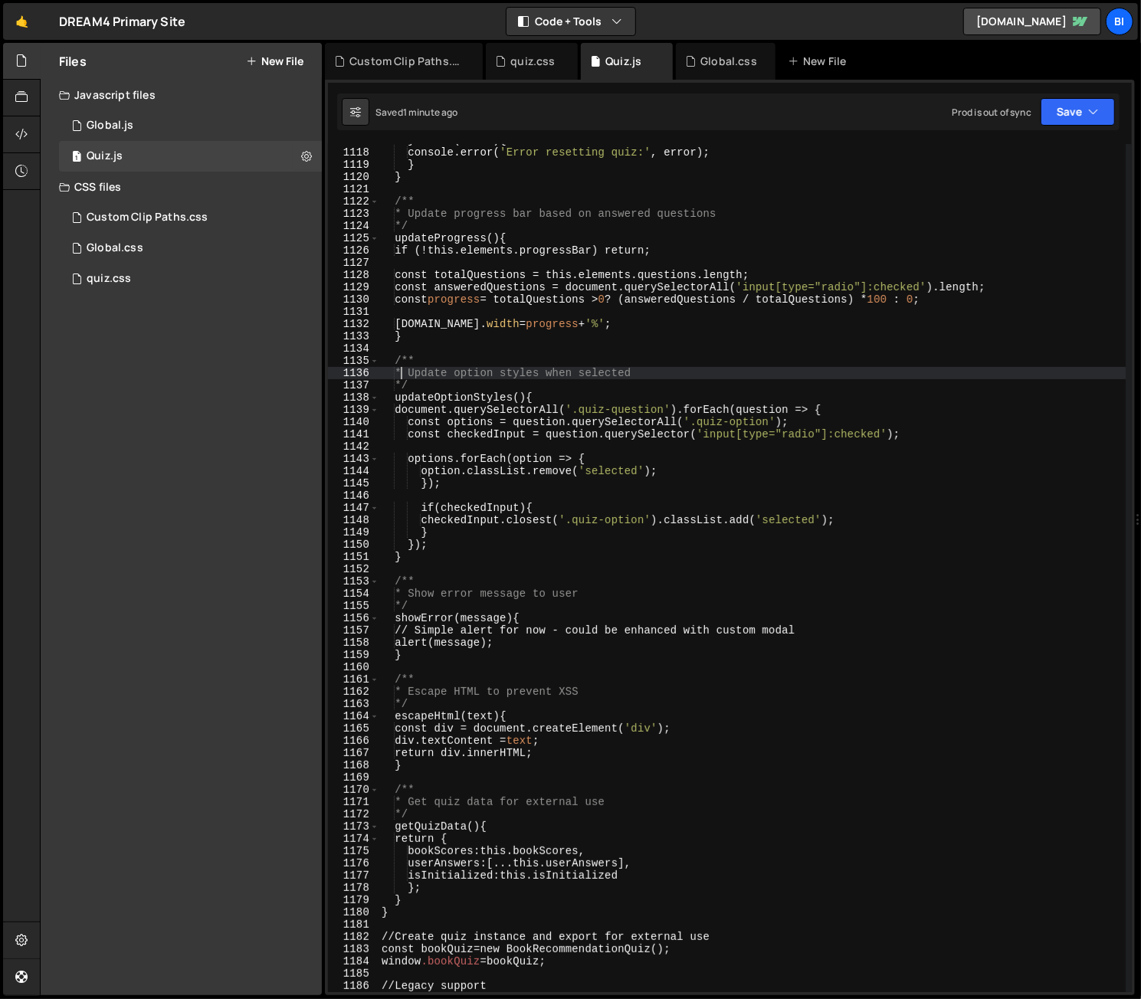
drag, startPoint x: 404, startPoint y: 373, endPoint x: 414, endPoint y: 373, distance: 9.2
click at [406, 373] on div "} catch ( error ) { console.error( ' Error resetting quiz: ' , error) ; } } /**…" at bounding box center [751, 570] width 747 height 873
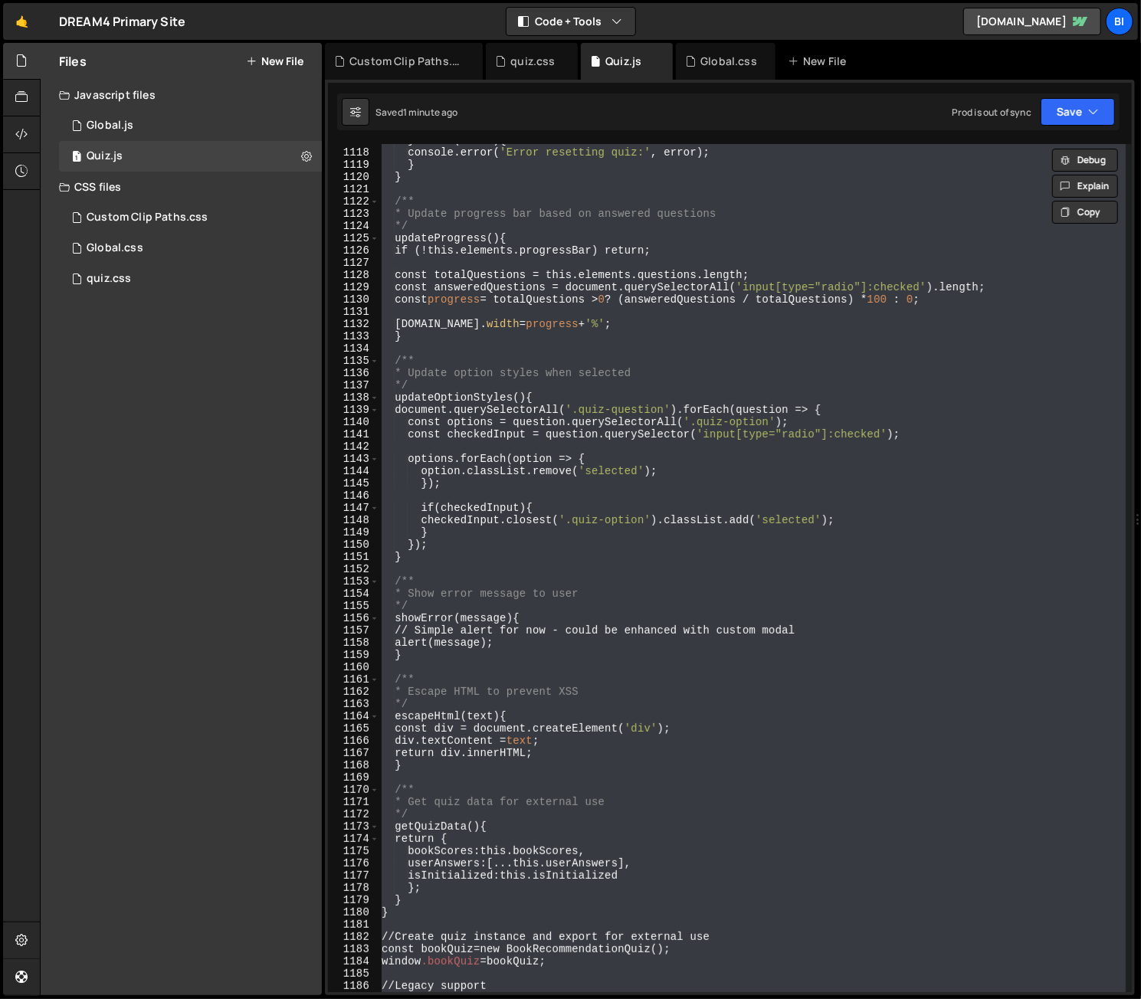
paste textarea
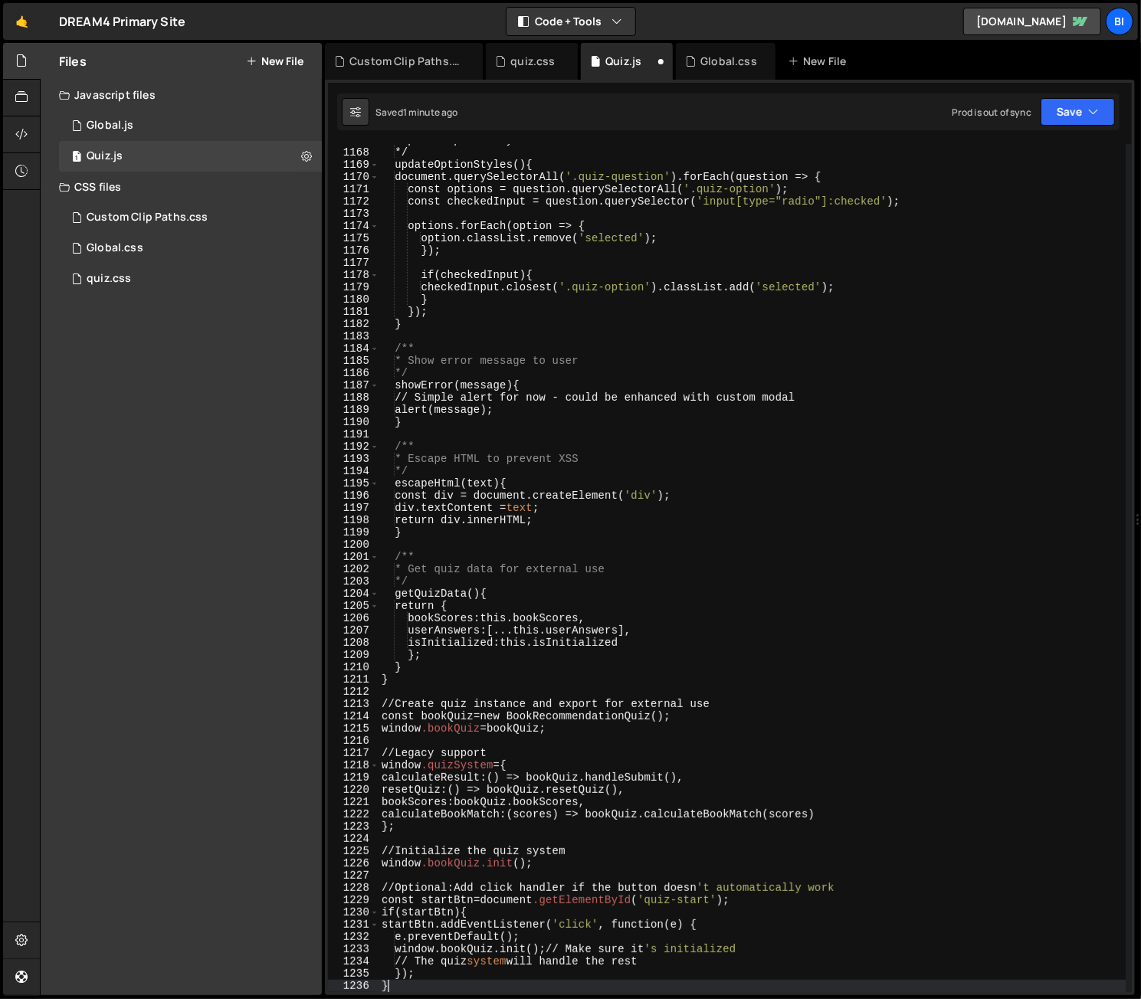
type textarea "const bookQuiz = new BookRecommendationQuiz();"
